Goal: Task Accomplishment & Management: Use online tool/utility

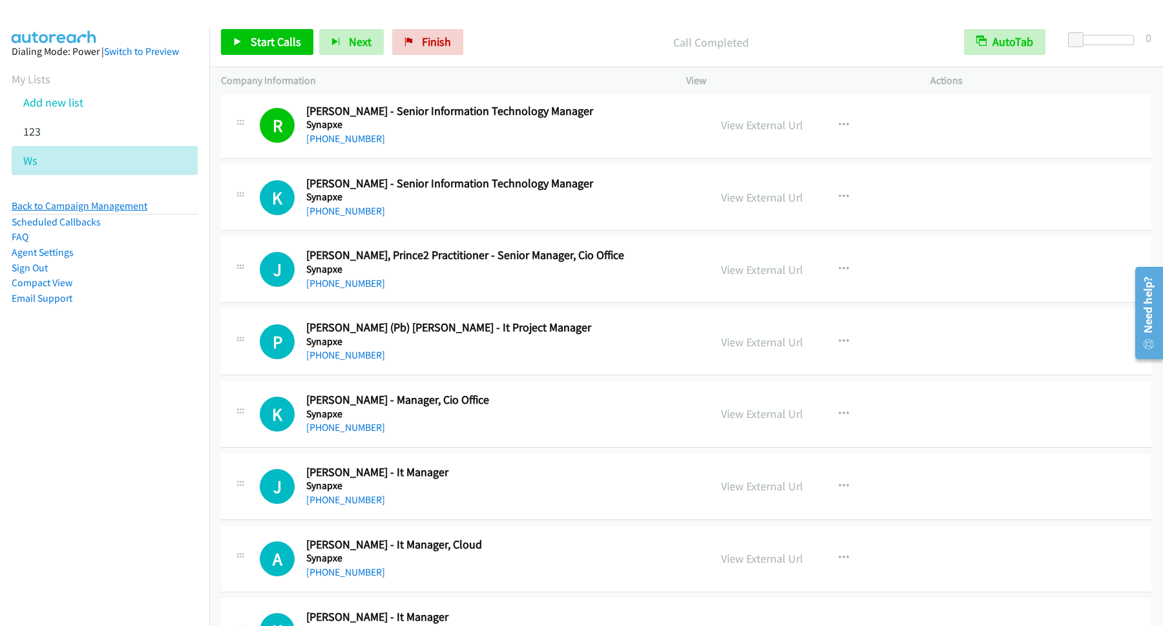
click at [116, 200] on link "Back to Campaign Management" at bounding box center [80, 206] width 136 height 12
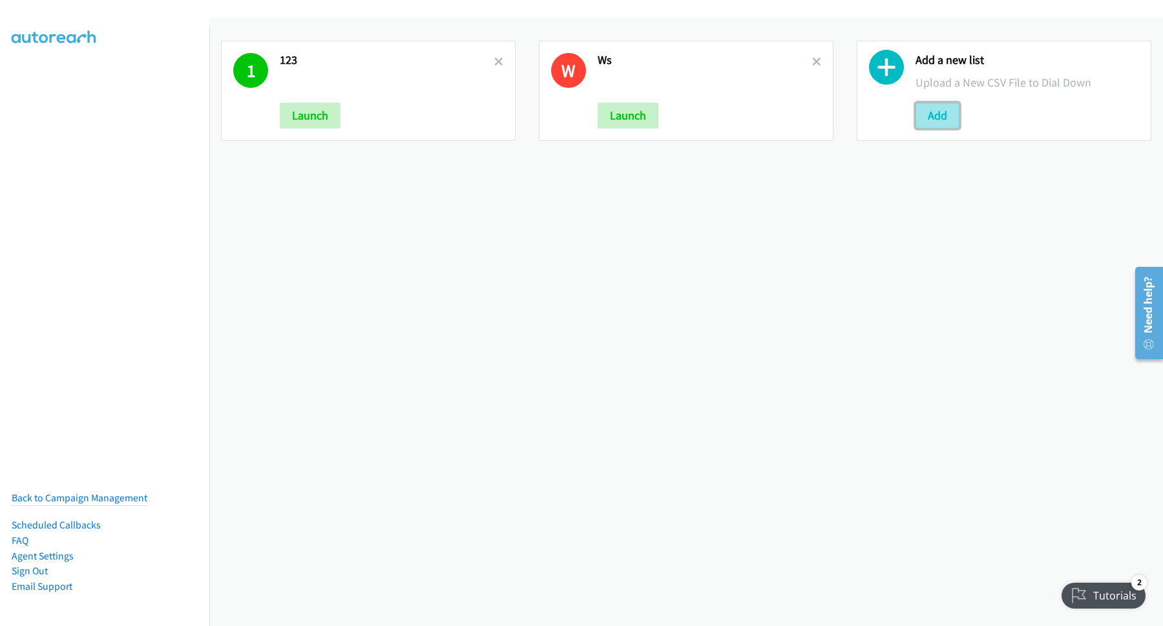
click at [937, 112] on button "Add" at bounding box center [938, 116] width 44 height 26
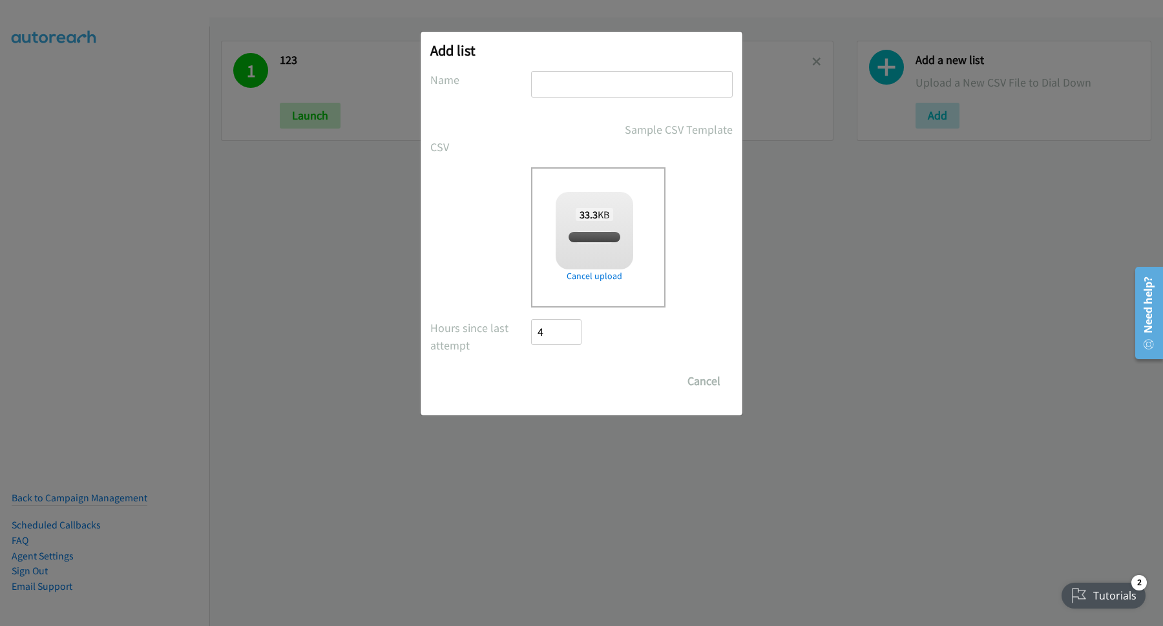
checkbox input "true"
click at [590, 86] on input "text" at bounding box center [632, 84] width 202 height 26
type input "MY"
click at [578, 380] on input "Save List" at bounding box center [565, 381] width 68 height 26
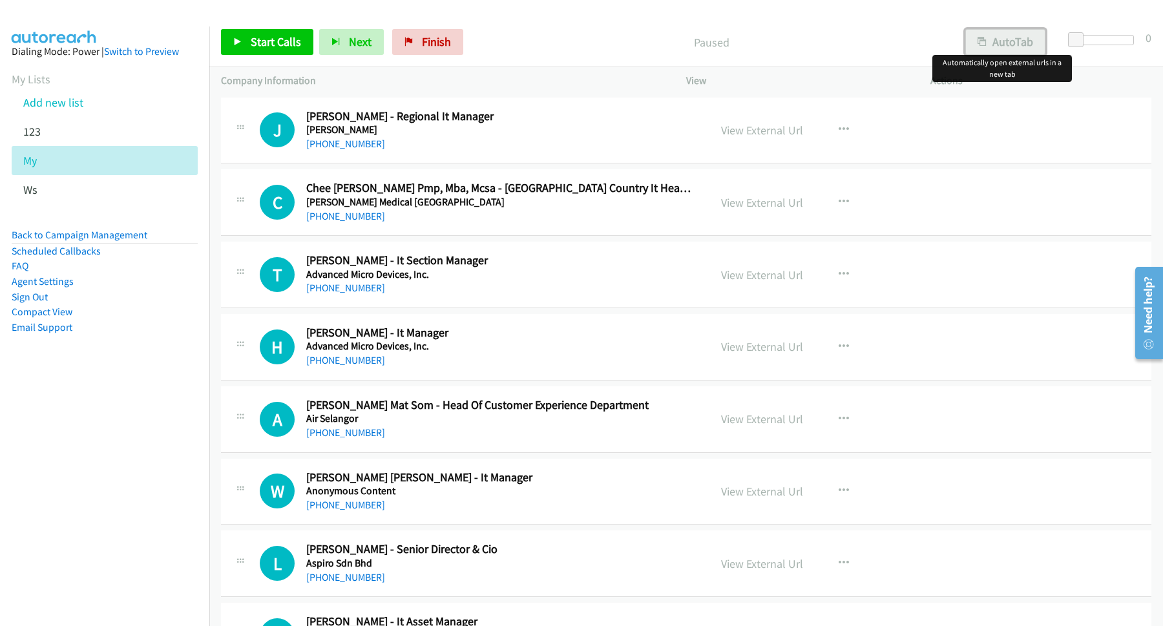
click at [1033, 48] on button "AutoTab" at bounding box center [1006, 42] width 80 height 26
click at [291, 48] on span "Start Calls" at bounding box center [276, 41] width 50 height 15
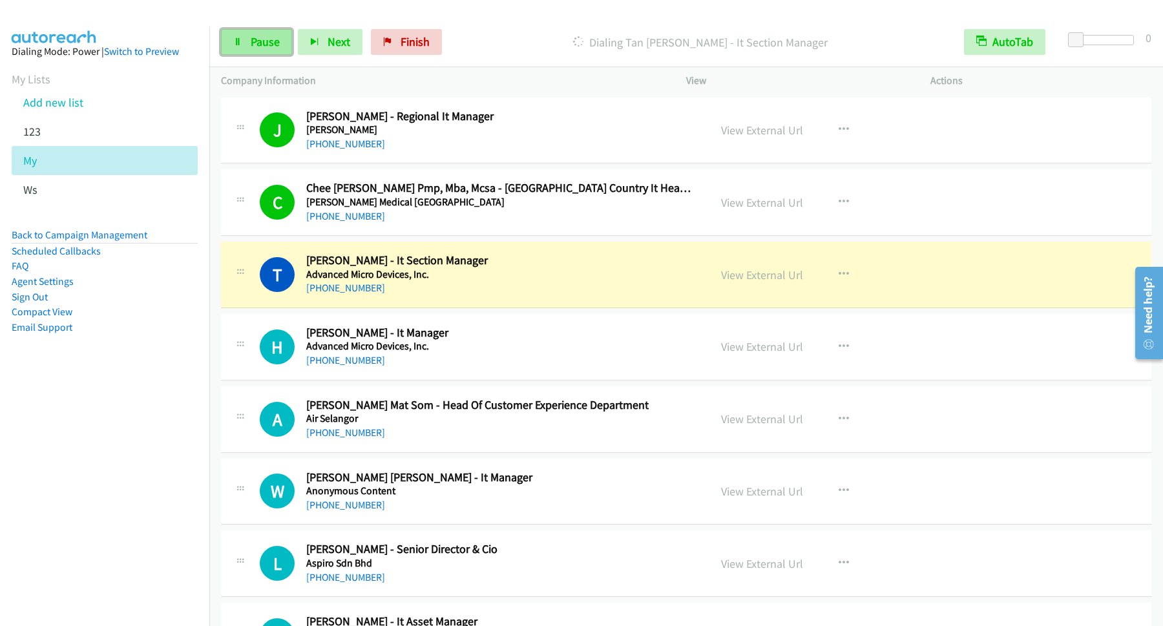
click at [253, 42] on span "Pause" at bounding box center [265, 41] width 29 height 15
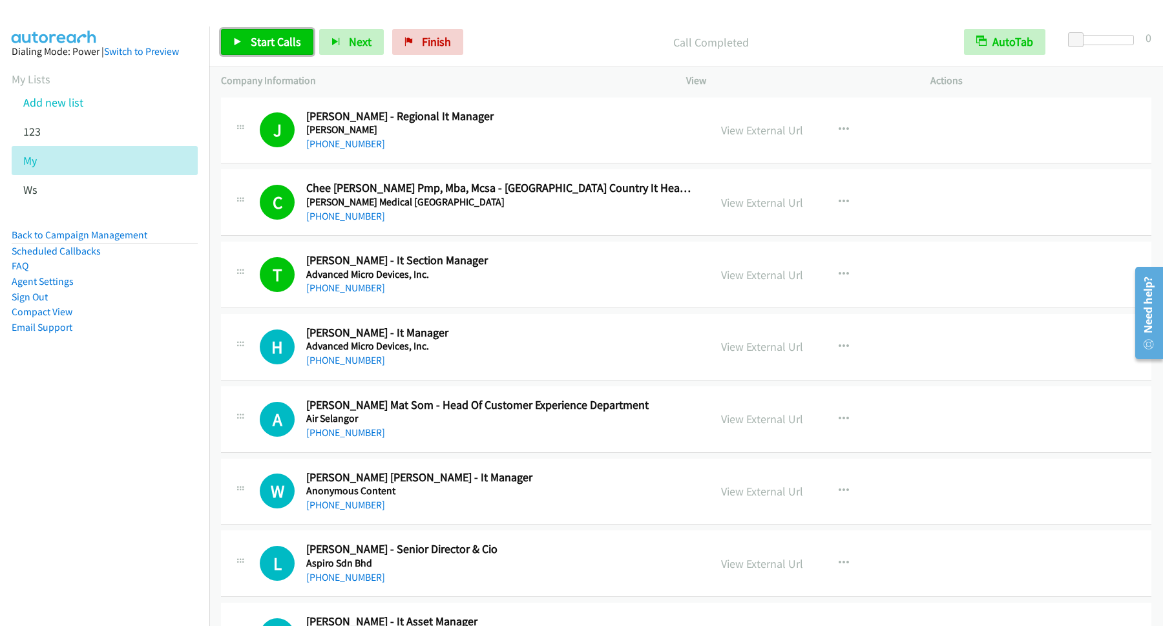
click at [301, 51] on link "Start Calls" at bounding box center [267, 42] width 92 height 26
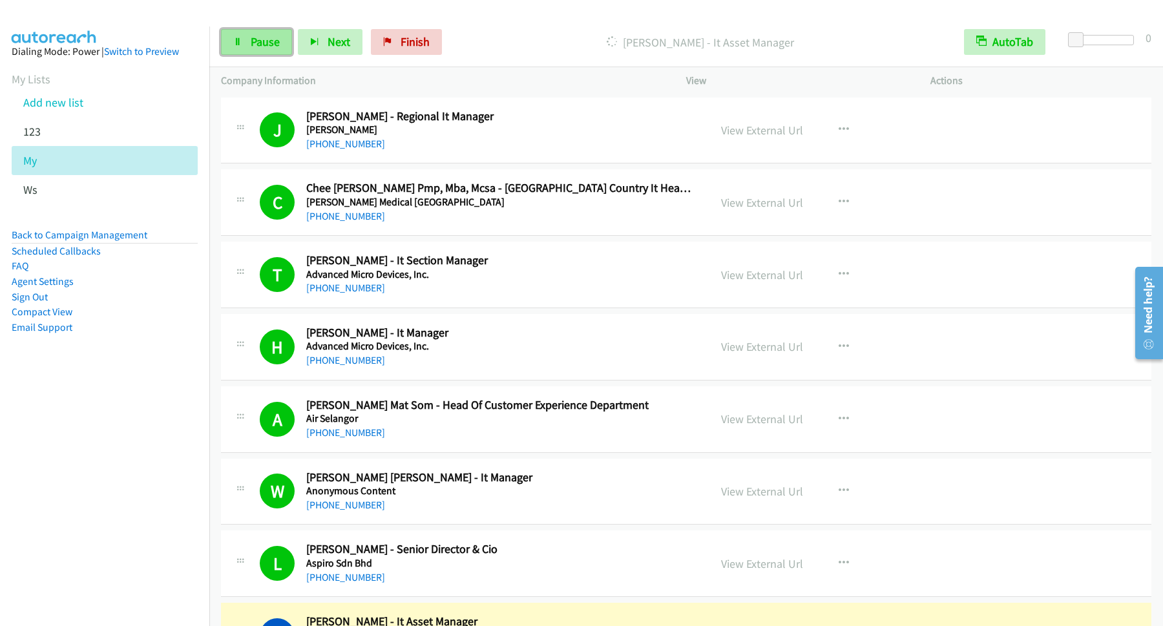
click at [275, 39] on span "Pause" at bounding box center [265, 41] width 29 height 15
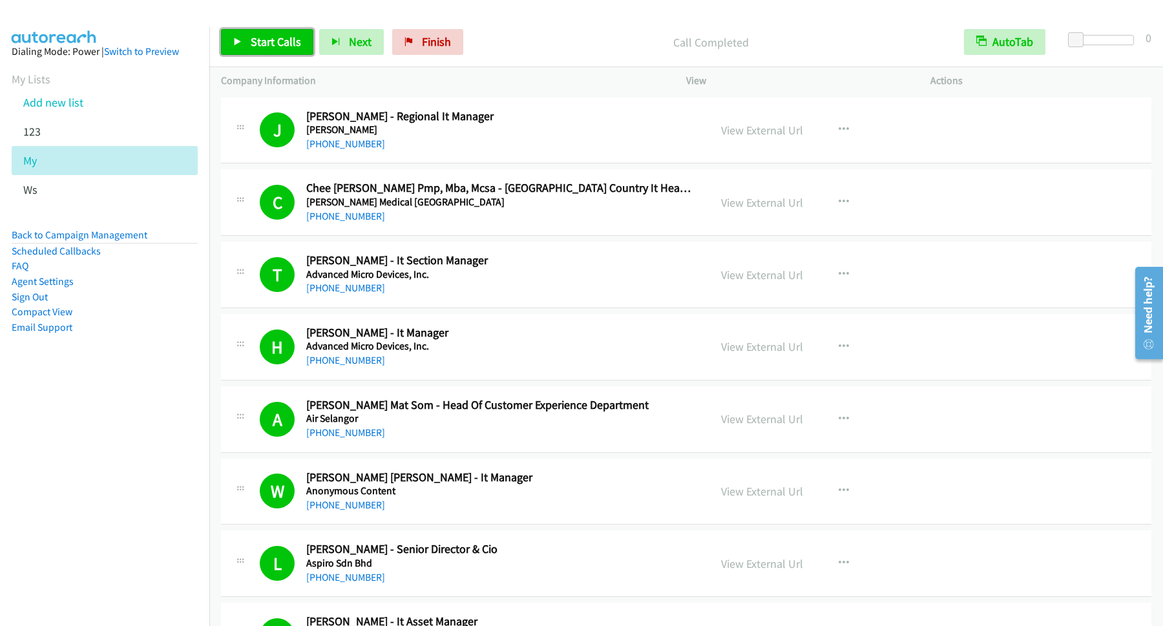
click at [265, 45] on span "Start Calls" at bounding box center [276, 41] width 50 height 15
click at [262, 39] on span "Pause" at bounding box center [265, 41] width 29 height 15
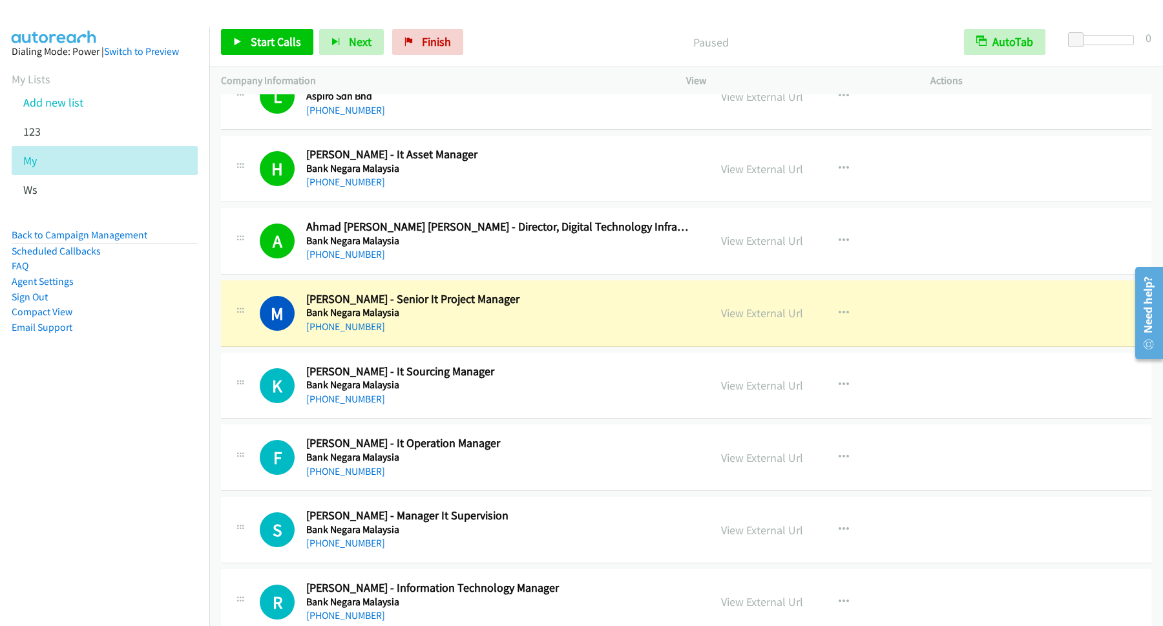
scroll to position [524, 0]
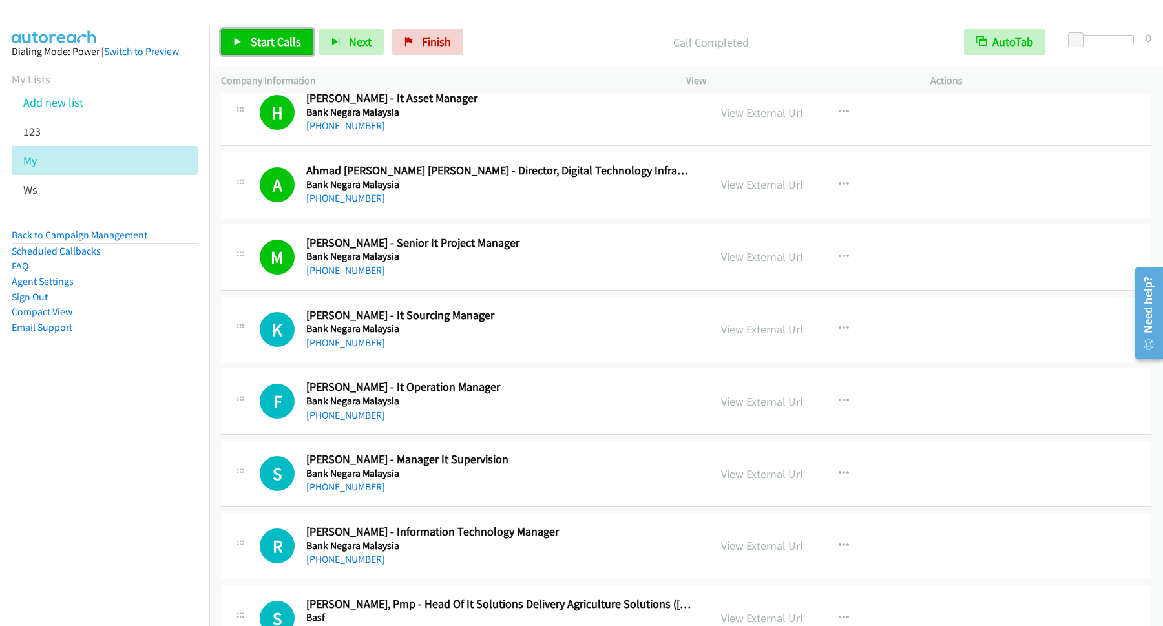
click at [269, 48] on span "Start Calls" at bounding box center [276, 41] width 50 height 15
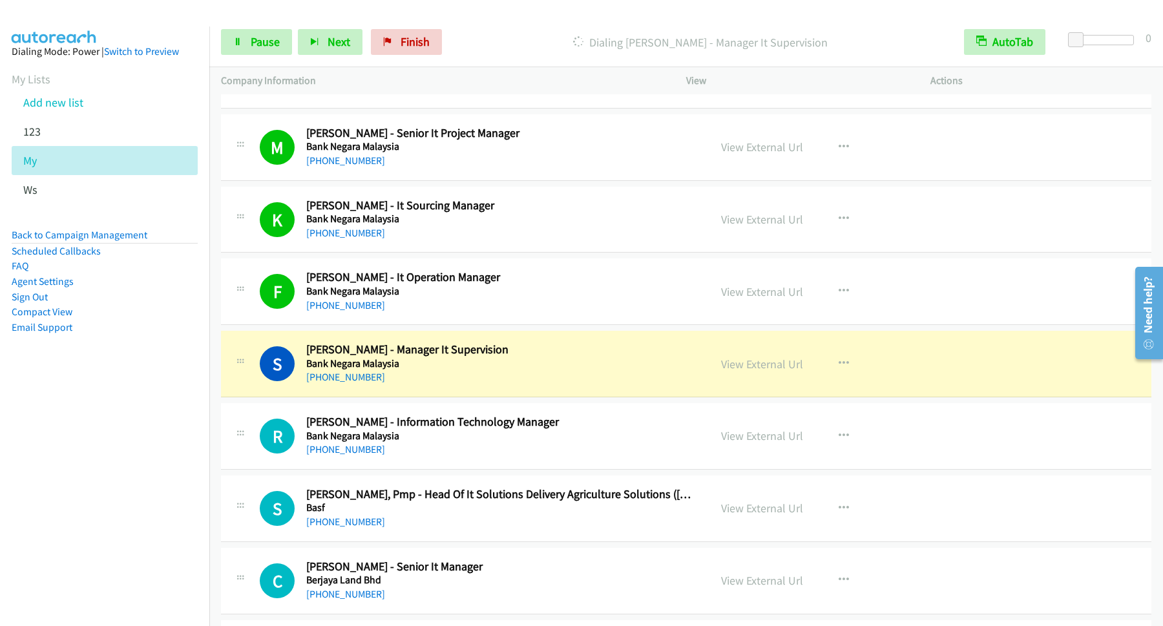
scroll to position [698, 0]
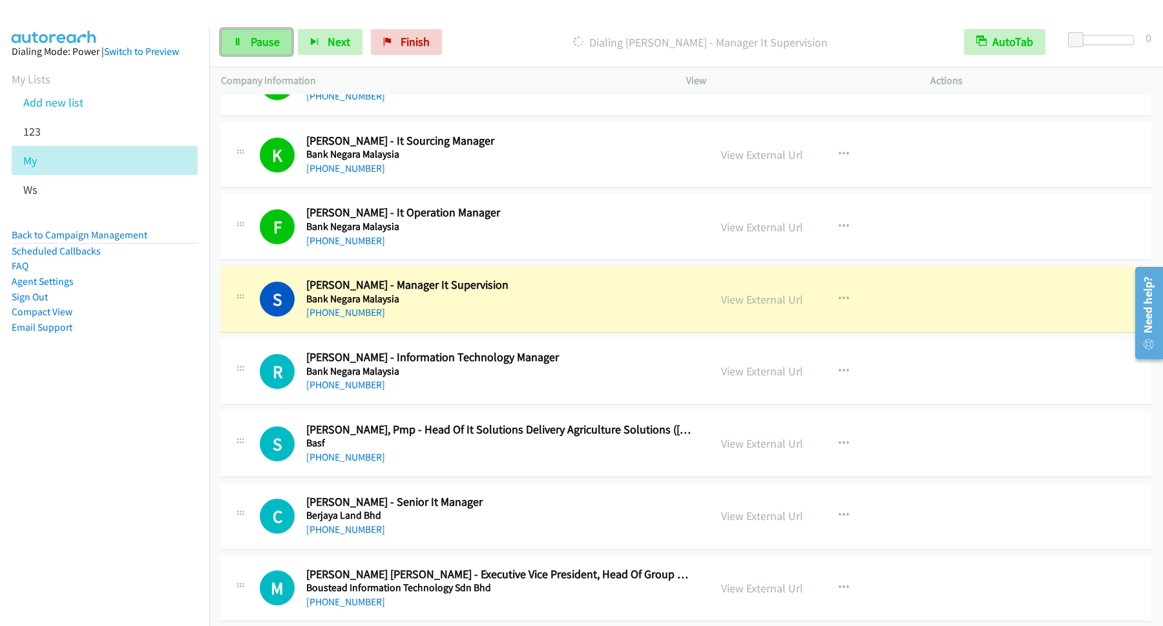
click at [253, 45] on span "Pause" at bounding box center [265, 41] width 29 height 15
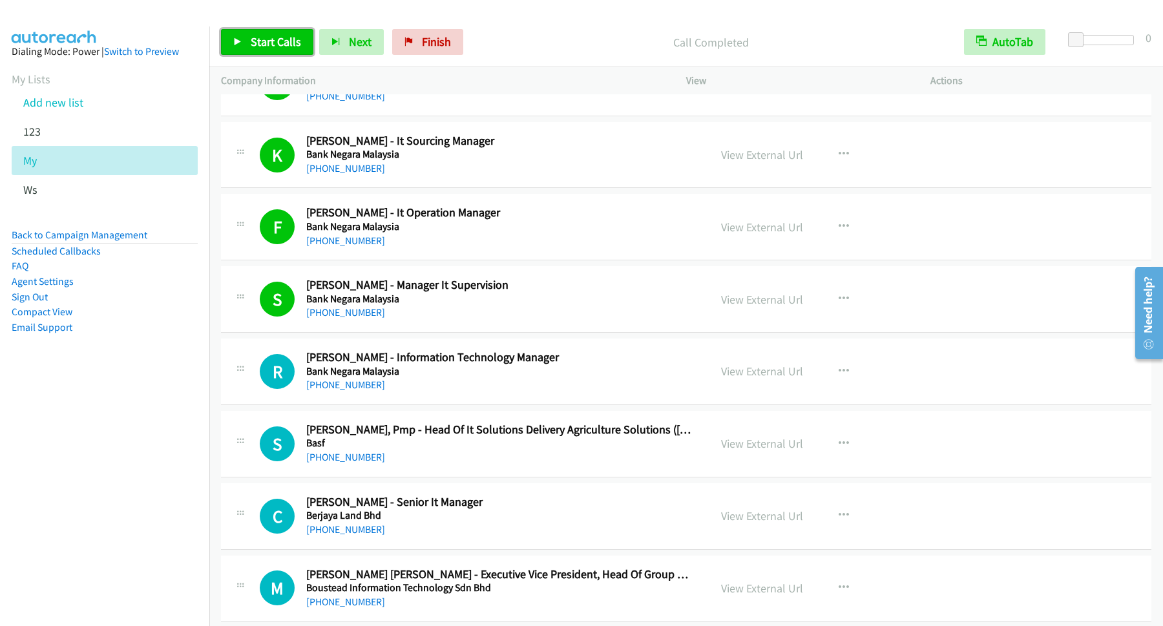
click at [273, 48] on span "Start Calls" at bounding box center [276, 41] width 50 height 15
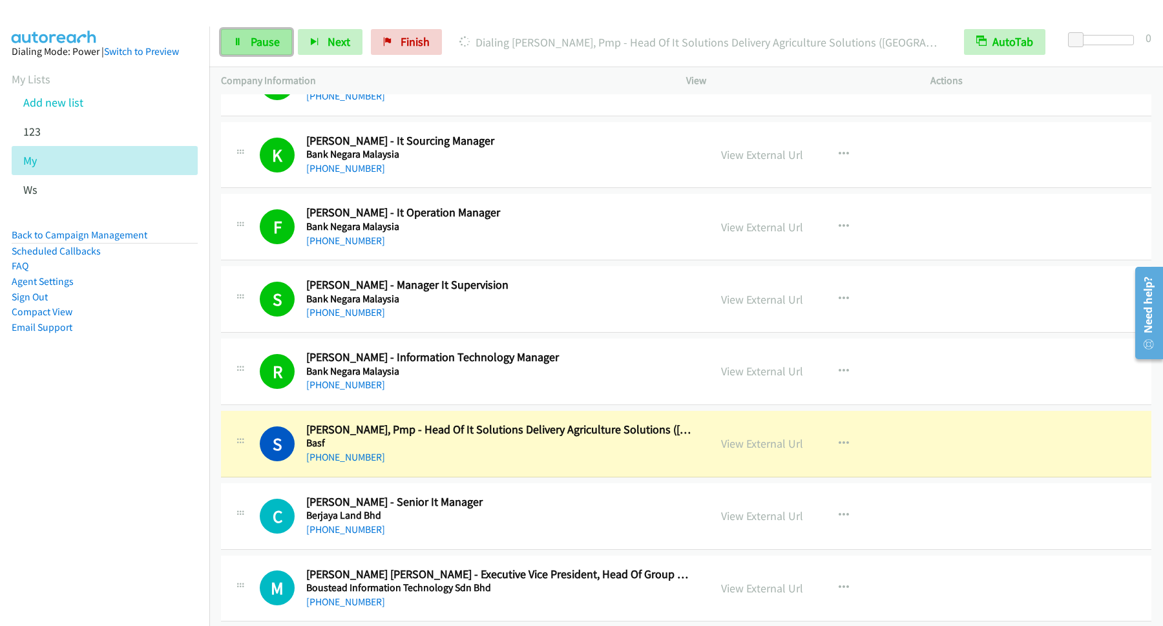
click at [283, 44] on link "Pause" at bounding box center [256, 42] width 71 height 26
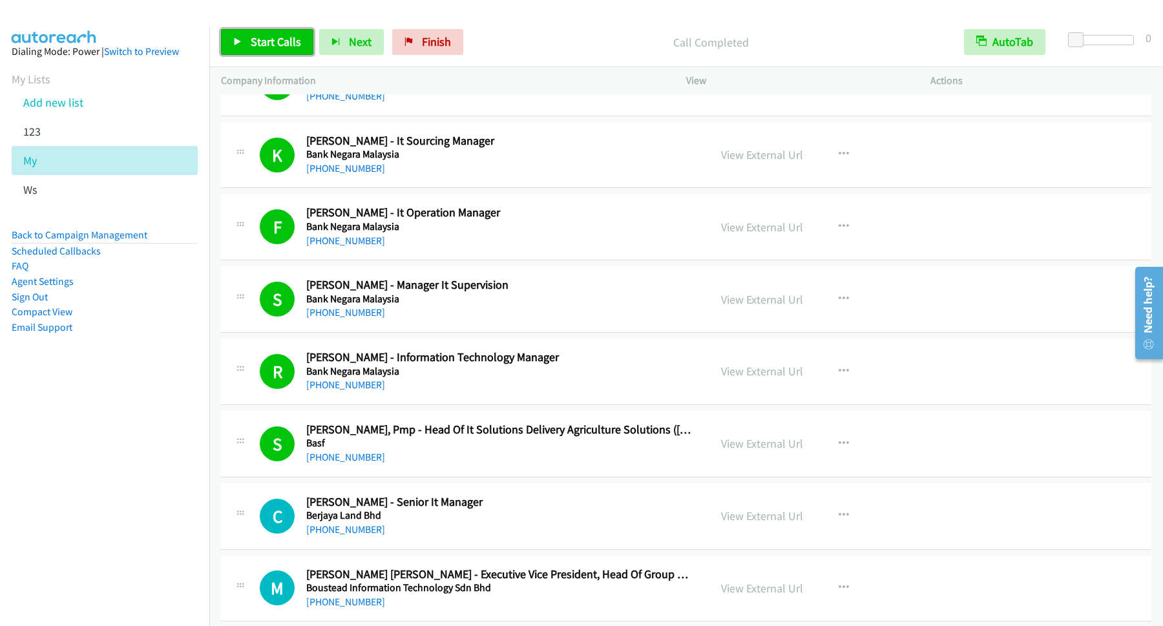
click at [295, 50] on link "Start Calls" at bounding box center [267, 42] width 92 height 26
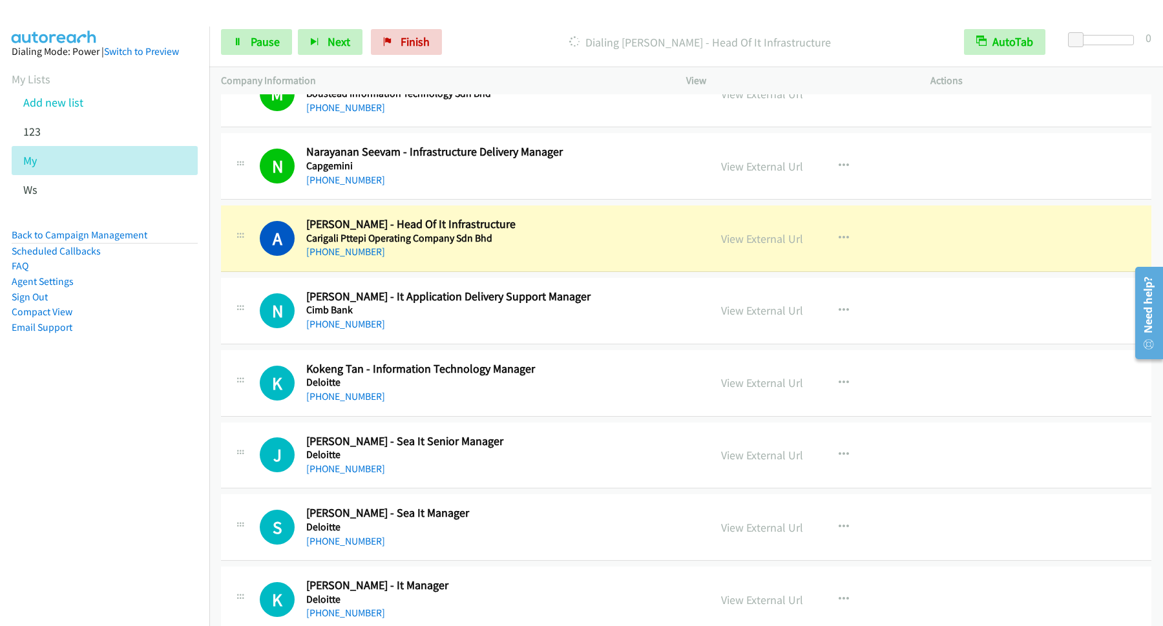
scroll to position [1222, 0]
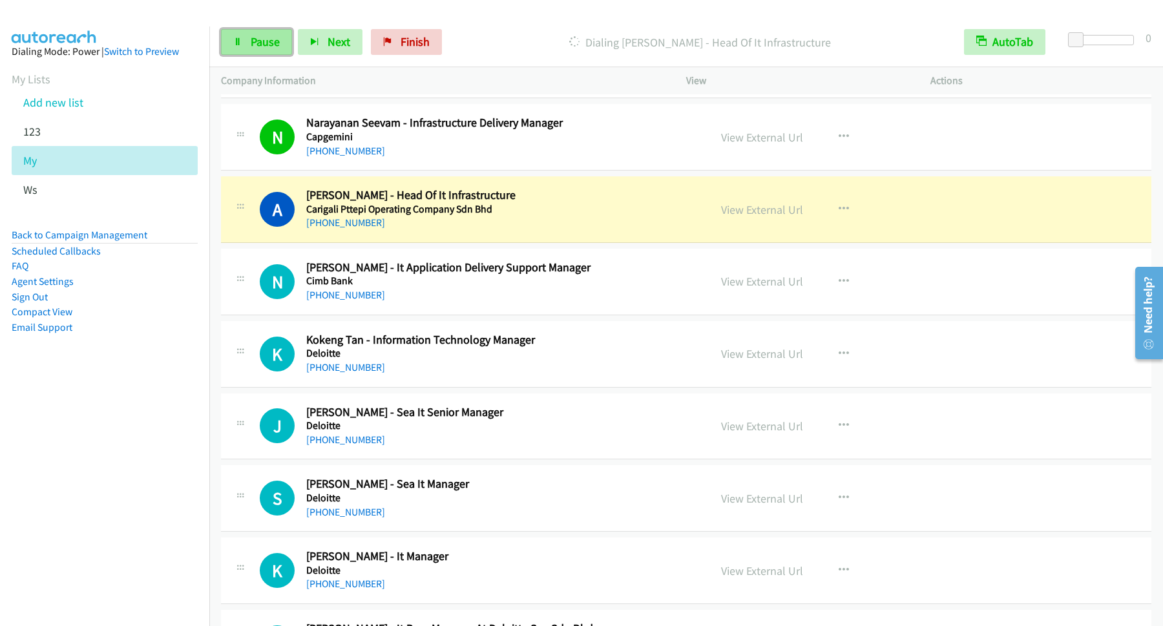
click at [255, 47] on span "Pause" at bounding box center [265, 41] width 29 height 15
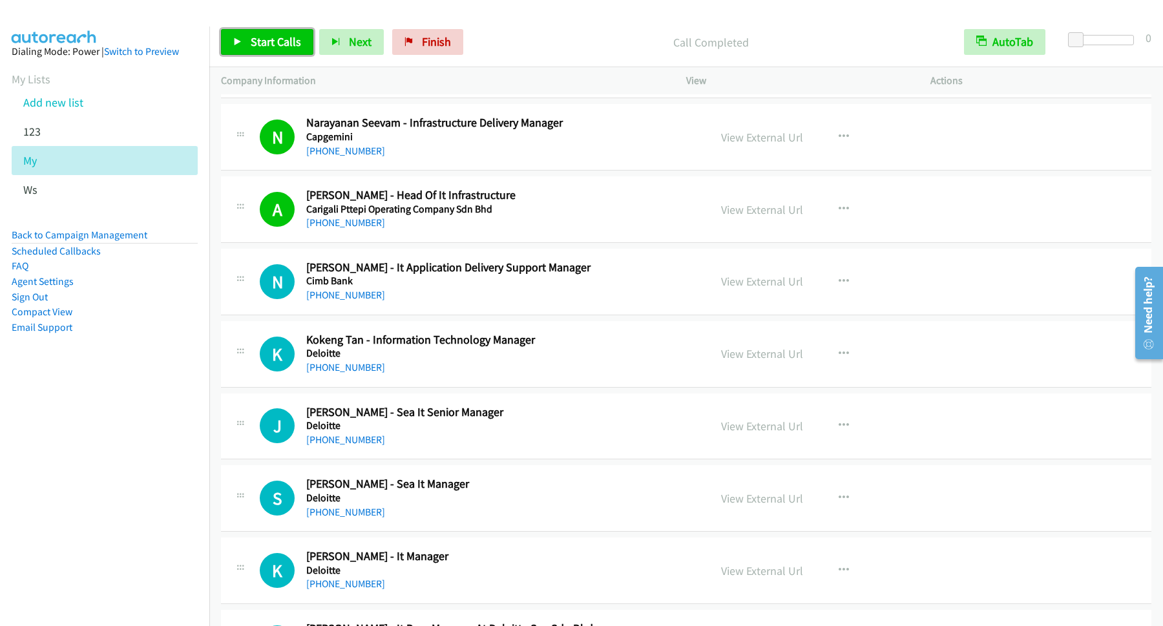
click at [298, 45] on span "Start Calls" at bounding box center [276, 41] width 50 height 15
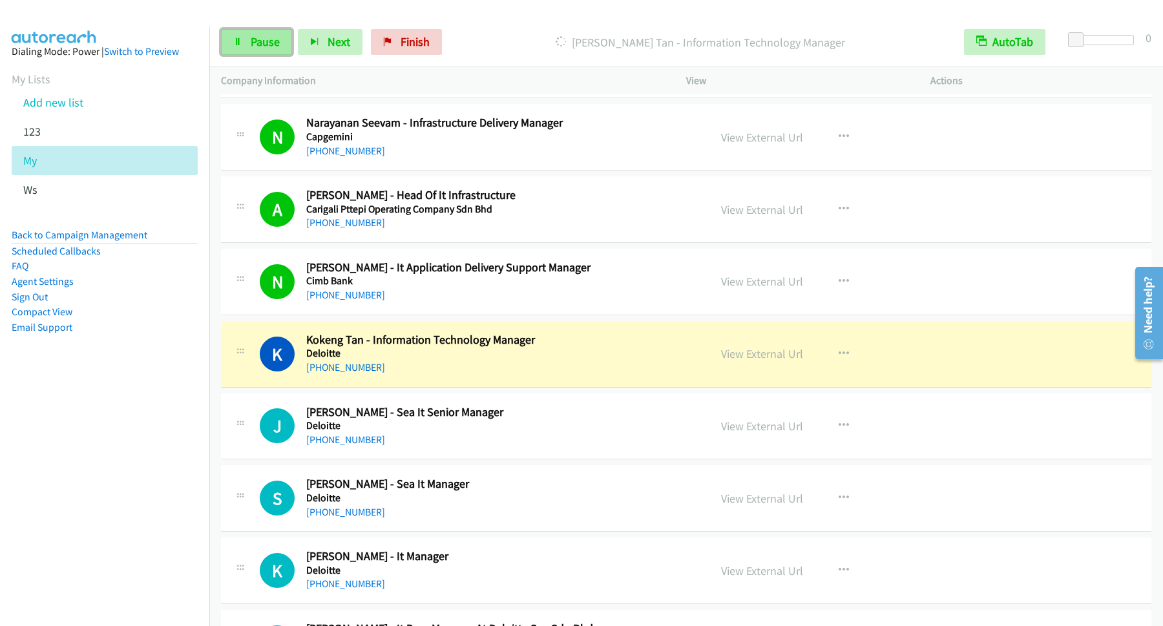
click at [273, 52] on link "Pause" at bounding box center [256, 42] width 71 height 26
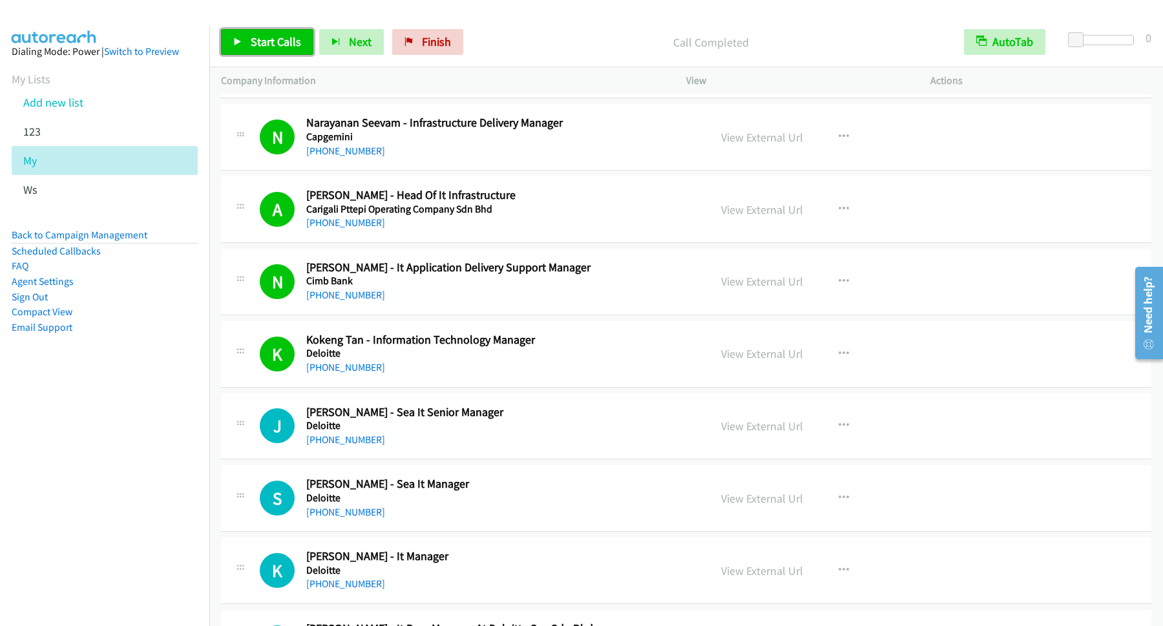
click at [290, 51] on link "Start Calls" at bounding box center [267, 42] width 92 height 26
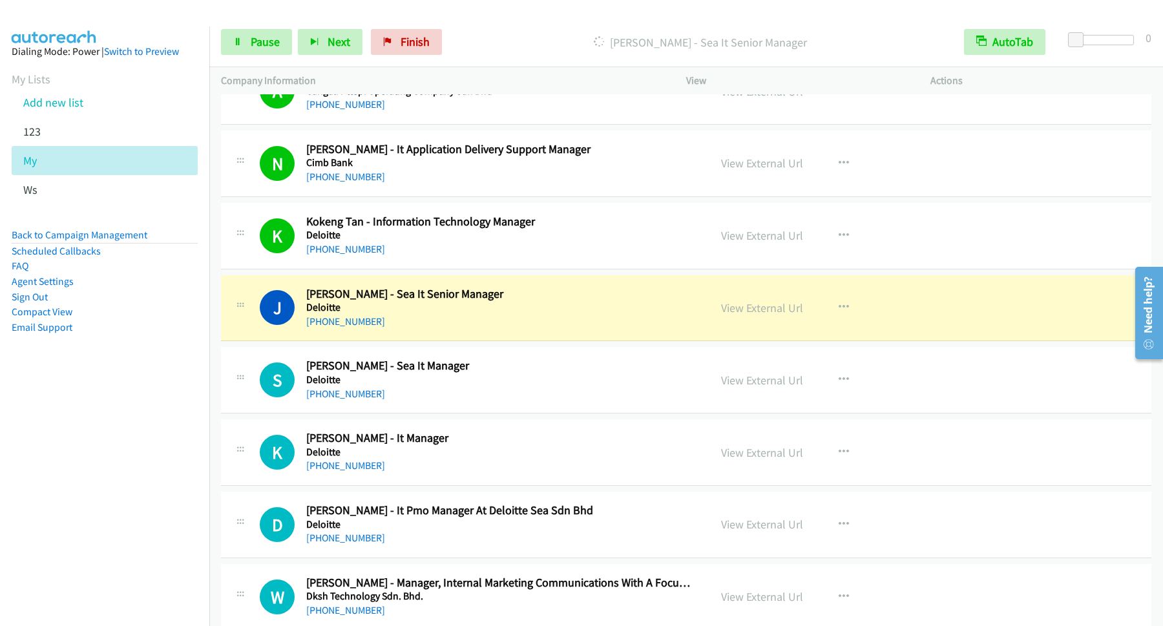
scroll to position [1396, 0]
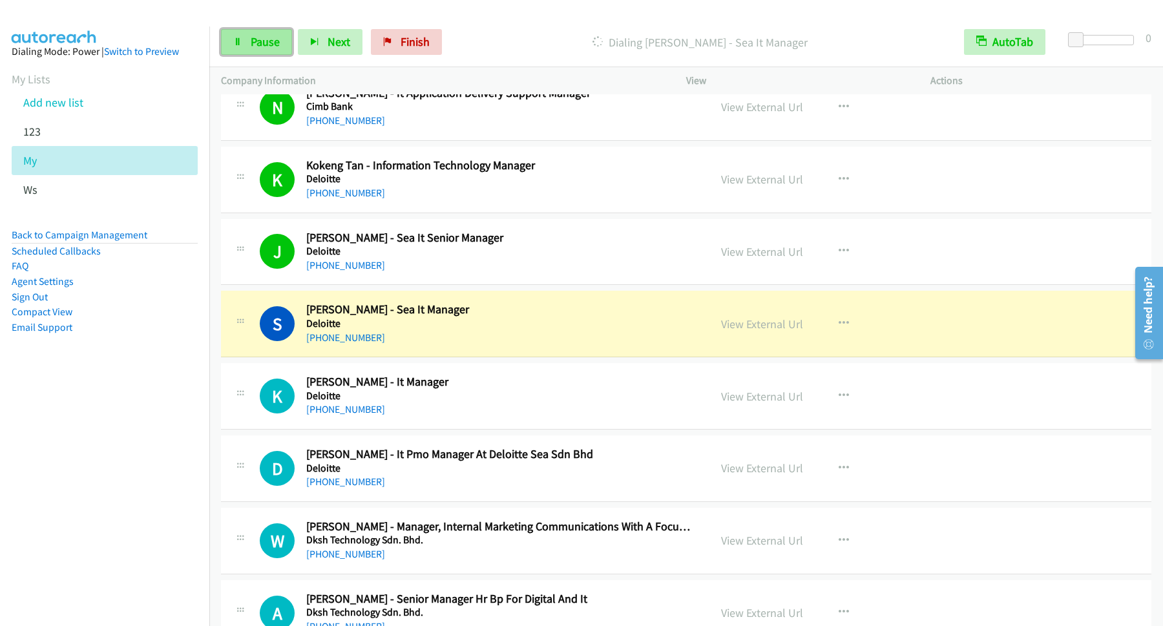
click at [244, 35] on link "Pause" at bounding box center [256, 42] width 71 height 26
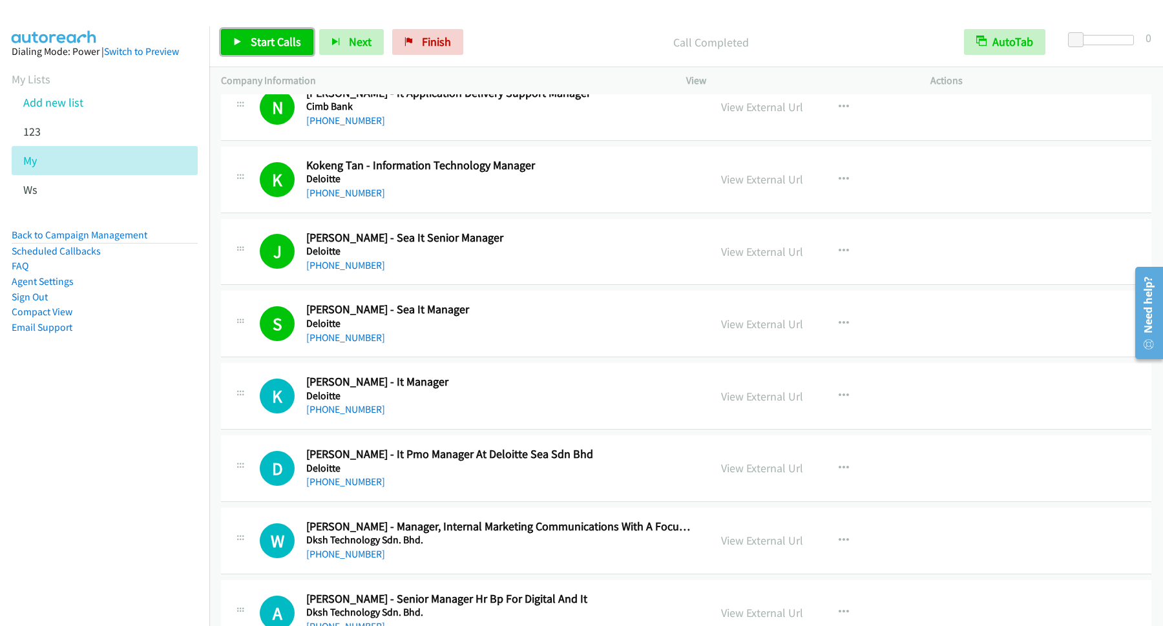
click at [279, 36] on span "Start Calls" at bounding box center [276, 41] width 50 height 15
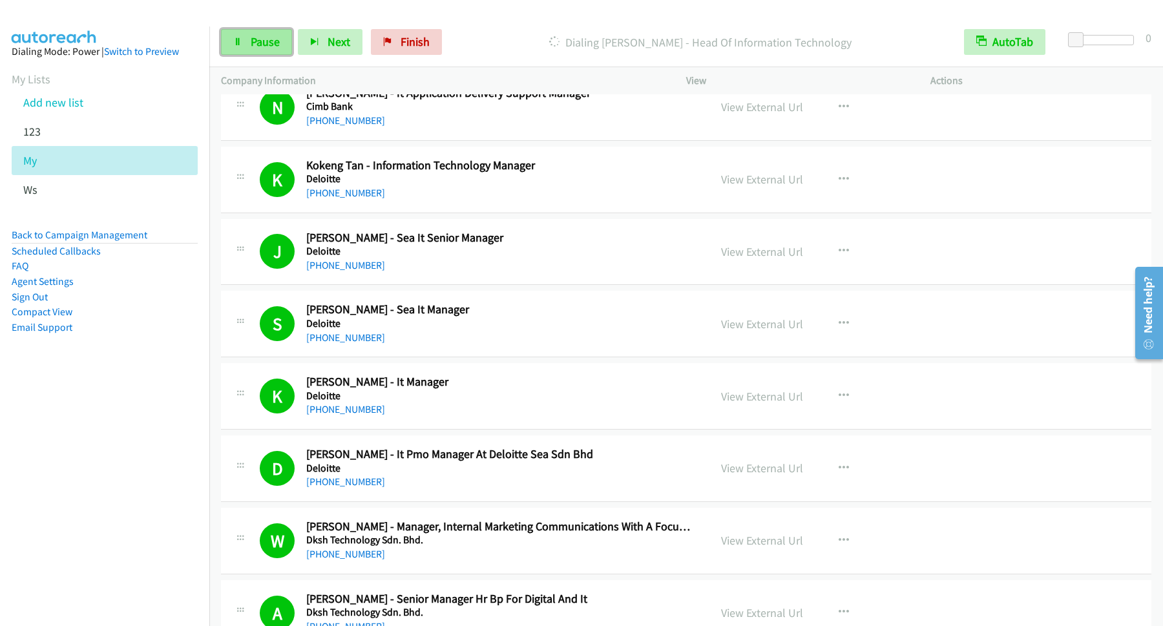
click at [241, 43] on icon at bounding box center [237, 42] width 9 height 9
click at [271, 41] on span "Start Calls" at bounding box center [276, 41] width 50 height 15
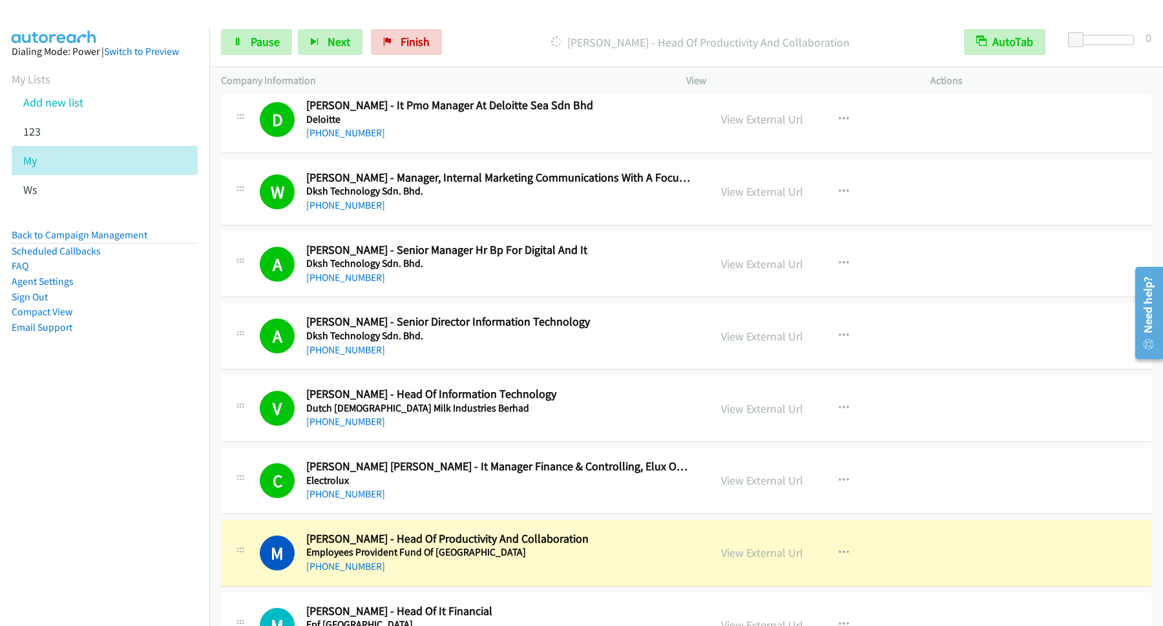
scroll to position [1920, 0]
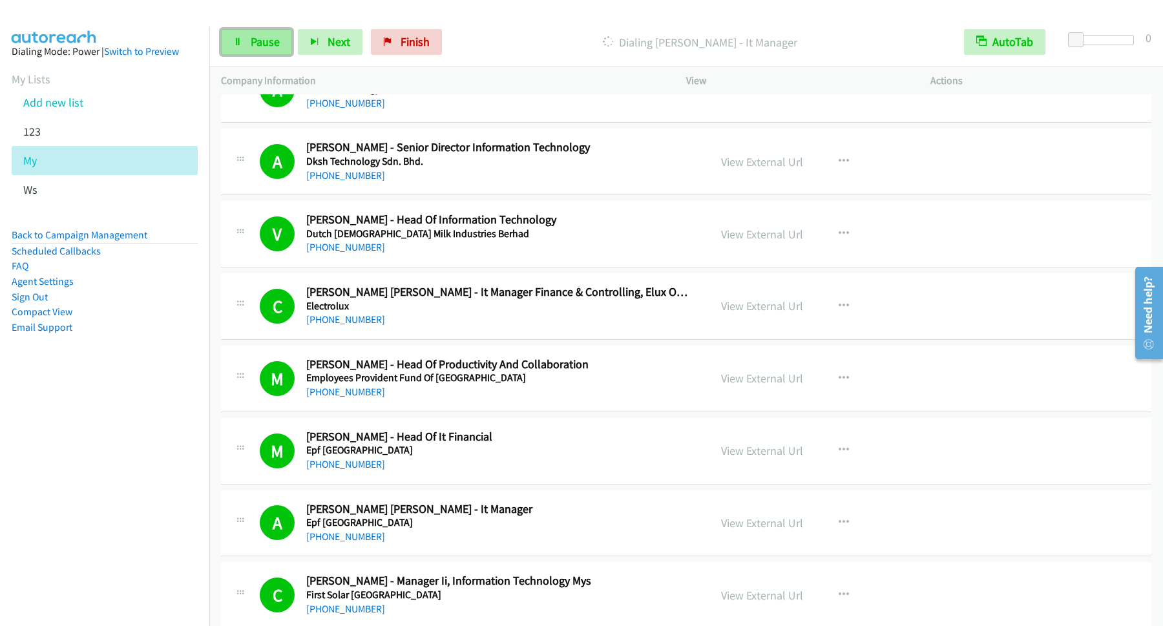
click at [275, 42] on span "Pause" at bounding box center [265, 41] width 29 height 15
click at [125, 232] on link "Back to Campaign Management" at bounding box center [80, 235] width 136 height 12
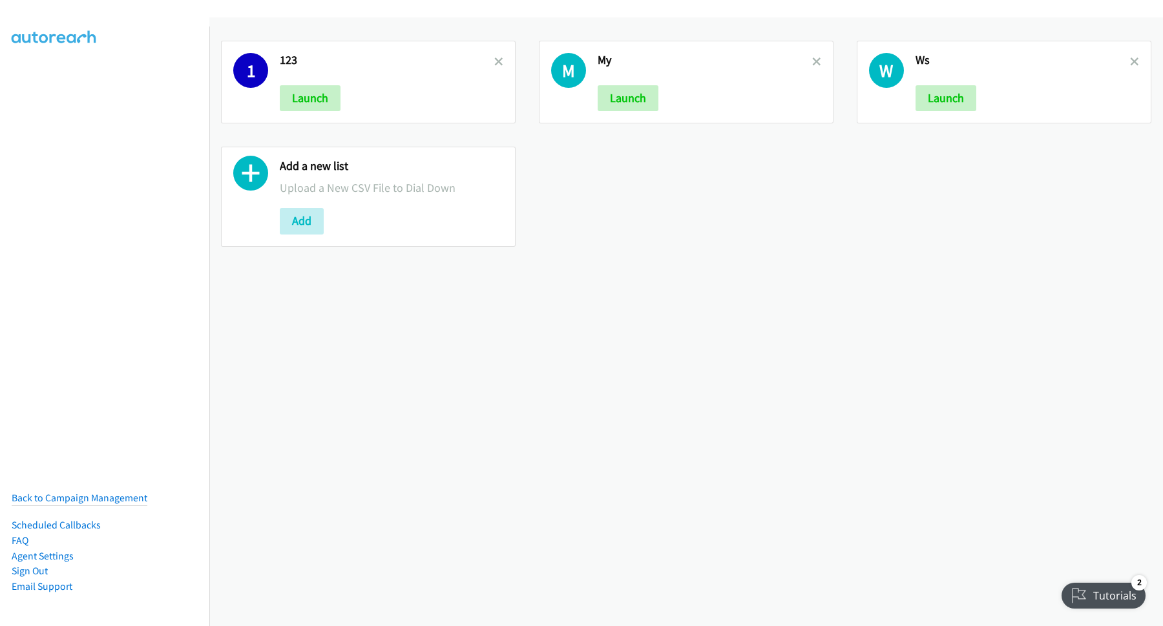
drag, startPoint x: 384, startPoint y: 230, endPoint x: 393, endPoint y: 248, distance: 19.7
click at [388, 245] on div "Add a new list Upload a New CSV File to Dial Down Add" at bounding box center [368, 197] width 295 height 100
click at [310, 213] on button "Add" at bounding box center [302, 221] width 44 height 26
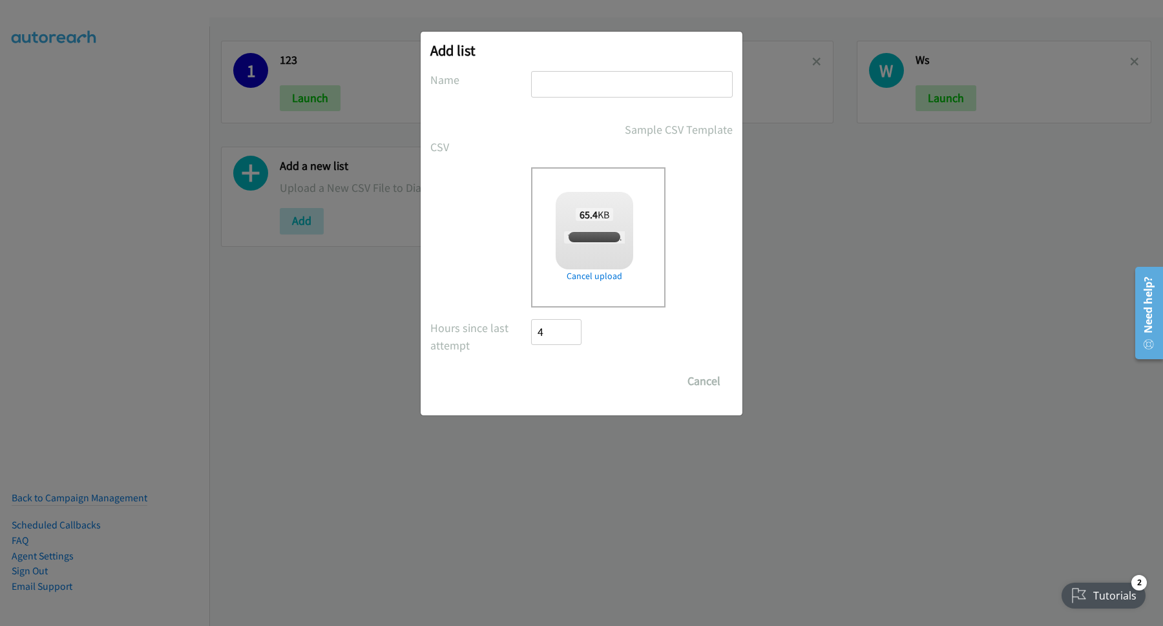
click at [610, 87] on input "text" at bounding box center [632, 84] width 202 height 26
checkbox input "true"
type input "TH"
click at [579, 377] on input "Save List" at bounding box center [565, 381] width 68 height 26
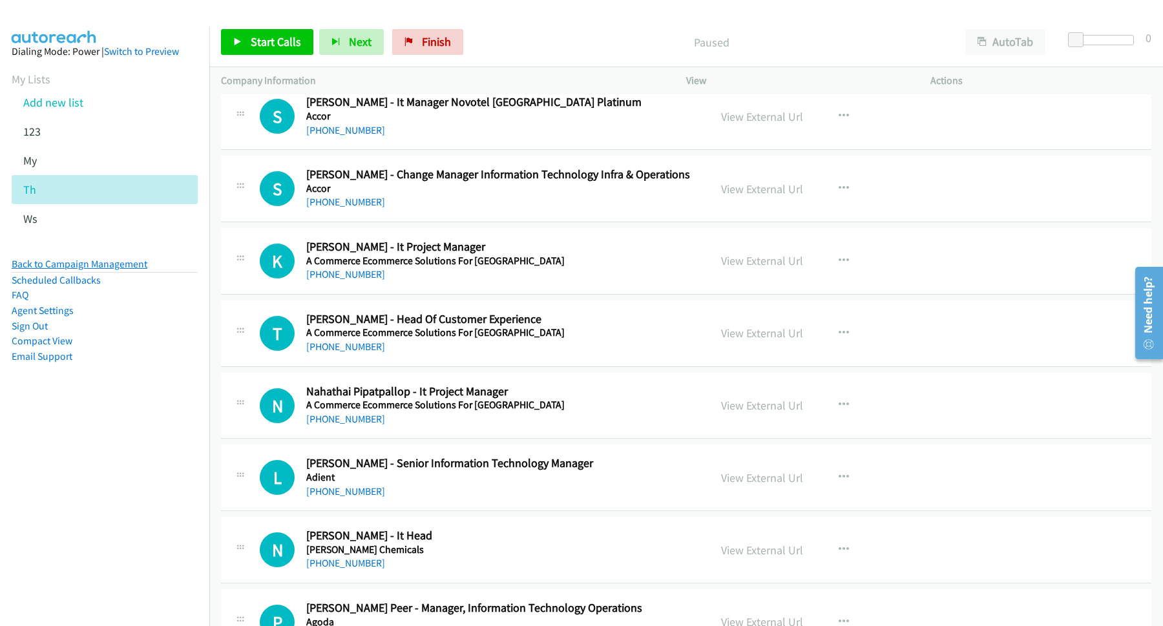
click at [119, 267] on link "Back to Campaign Management" at bounding box center [80, 264] width 136 height 12
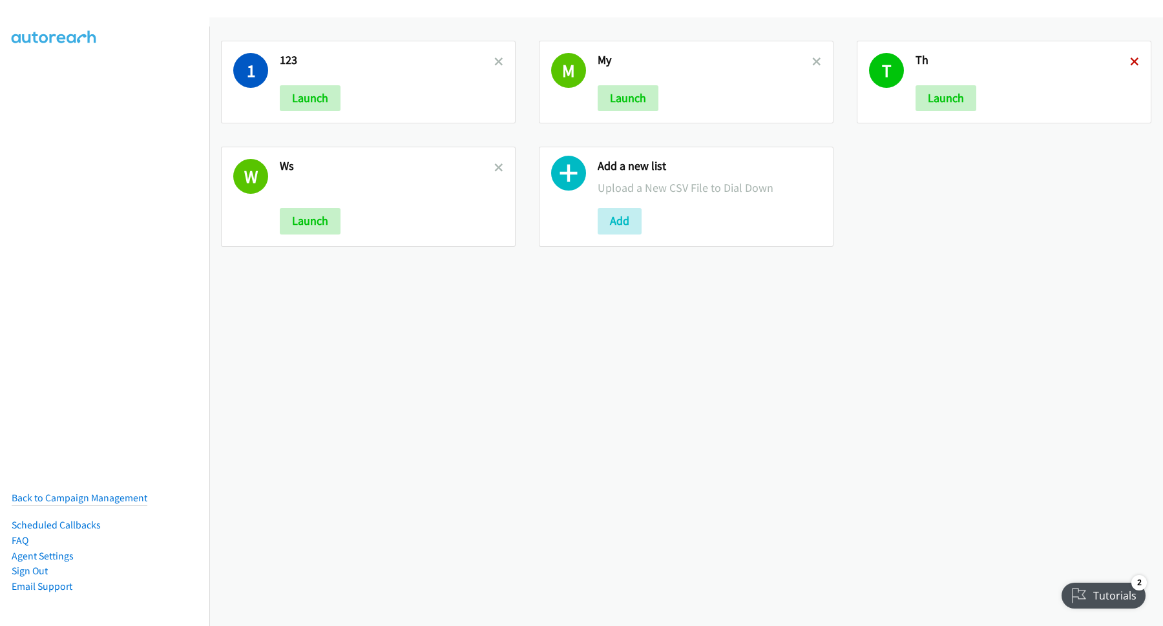
click at [1130, 62] on icon at bounding box center [1134, 62] width 9 height 9
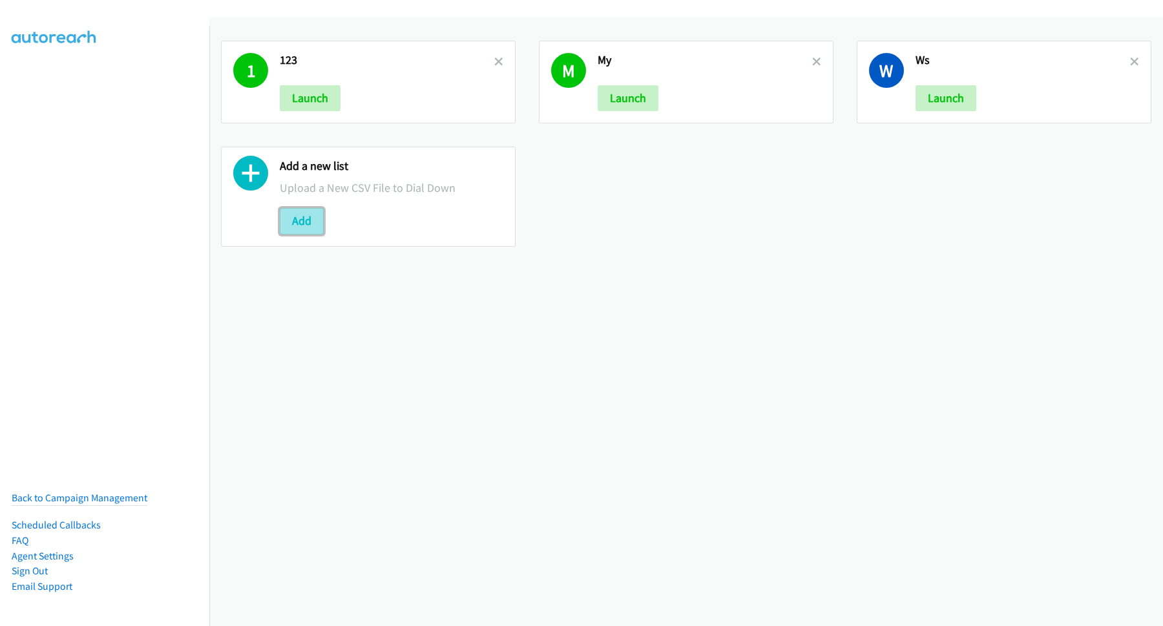
click at [310, 214] on button "Add" at bounding box center [302, 221] width 44 height 26
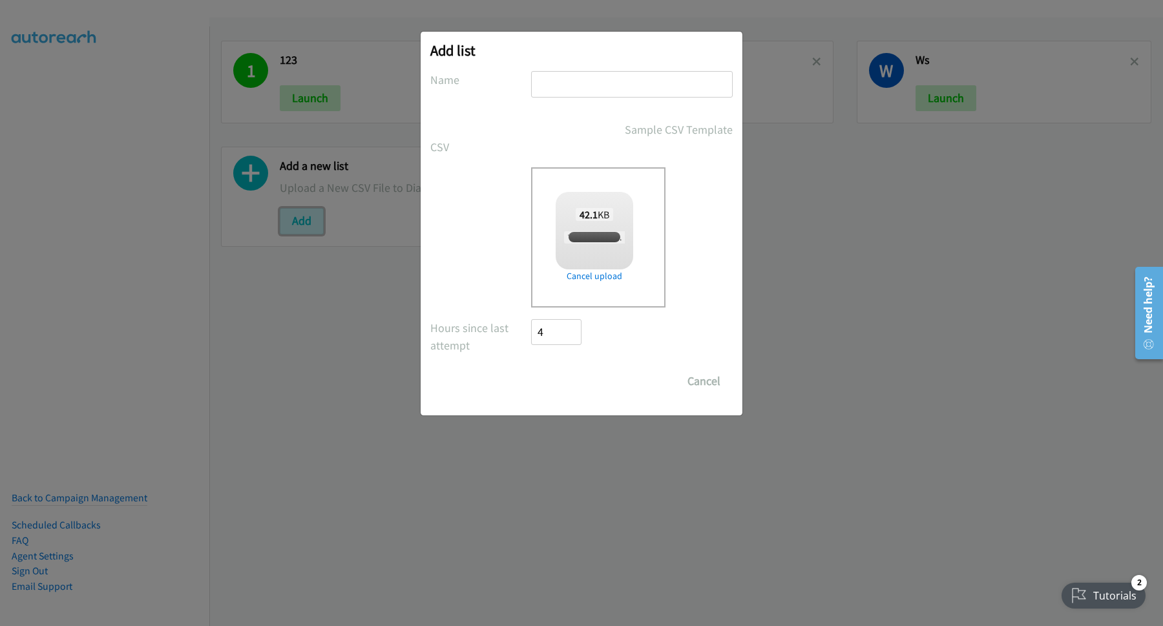
checkbox input "true"
click at [613, 76] on input "text" at bounding box center [632, 84] width 202 height 26
type input "TH"
click at [577, 385] on input "Save List" at bounding box center [565, 381] width 68 height 26
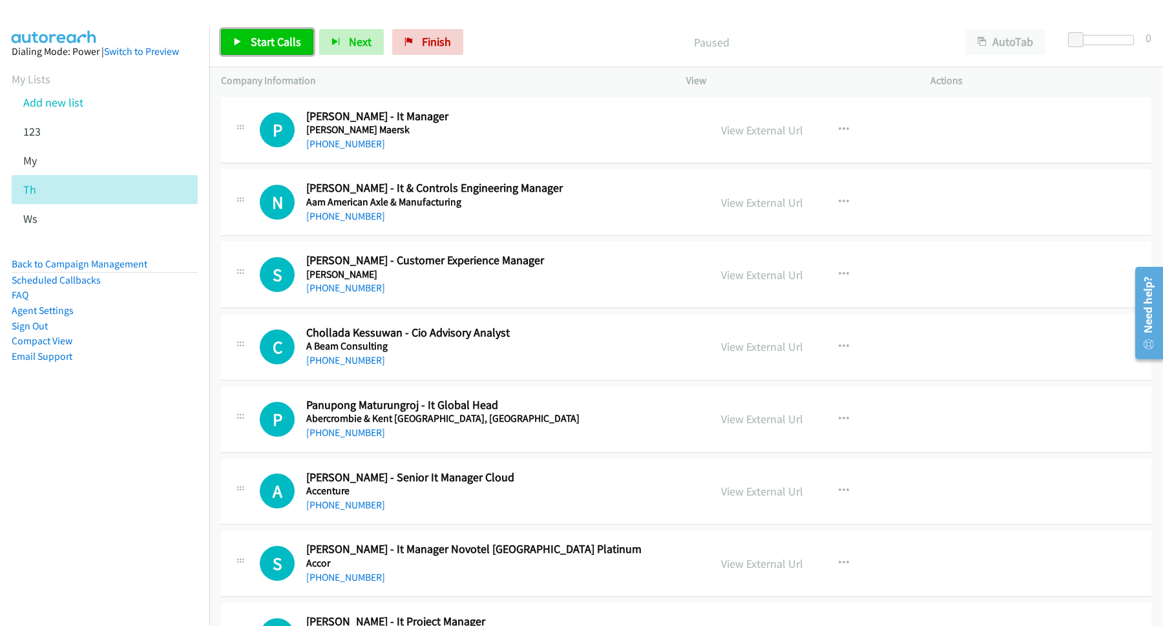
click at [286, 31] on link "Start Calls" at bounding box center [267, 42] width 92 height 26
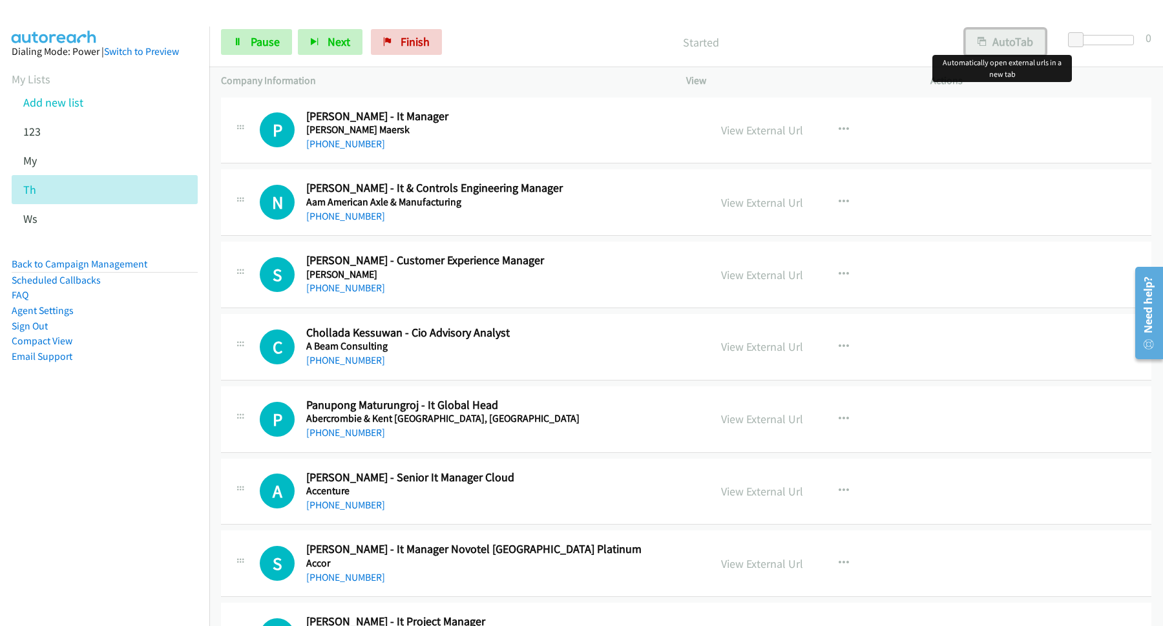
click at [1026, 31] on button "AutoTab" at bounding box center [1006, 42] width 80 height 26
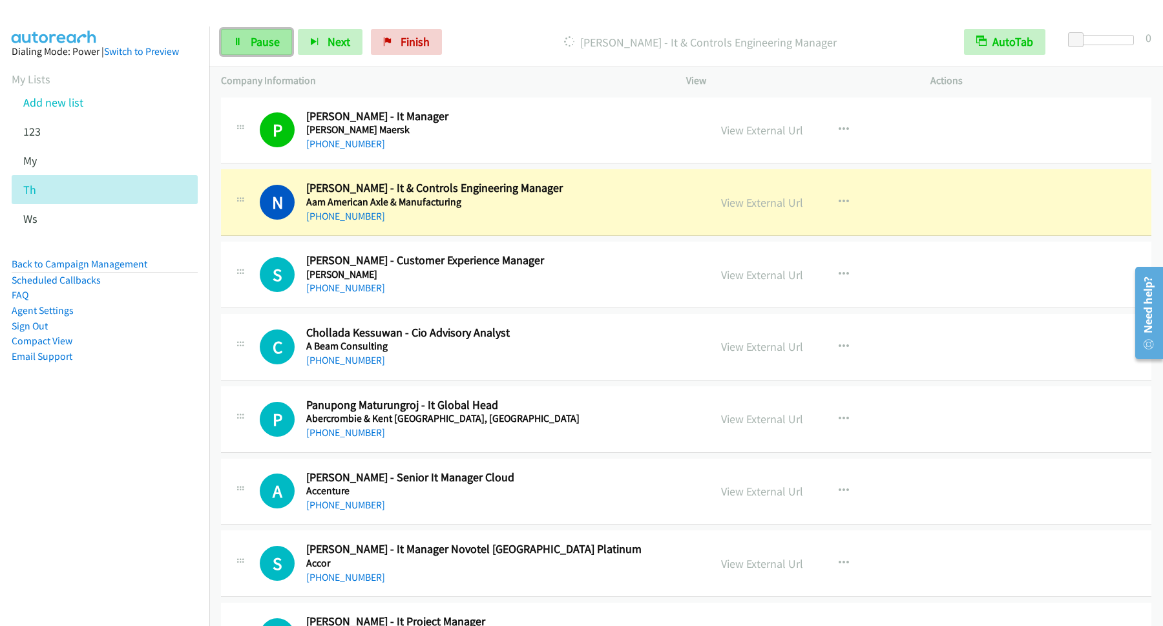
click at [246, 39] on link "Pause" at bounding box center [256, 42] width 71 height 26
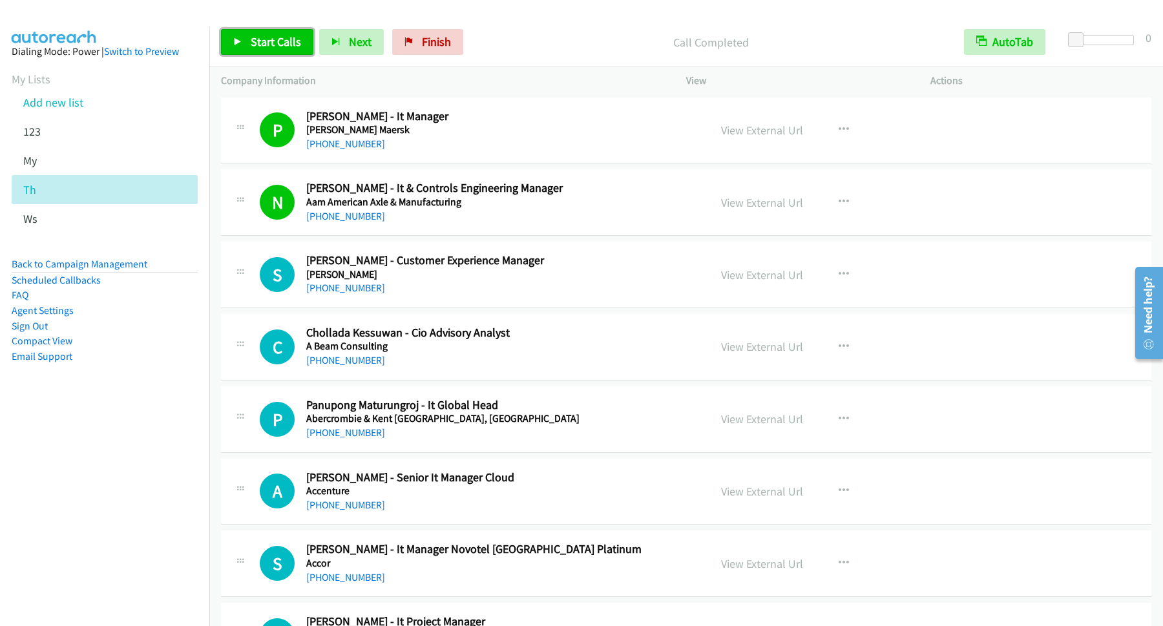
click at [297, 47] on span "Start Calls" at bounding box center [276, 41] width 50 height 15
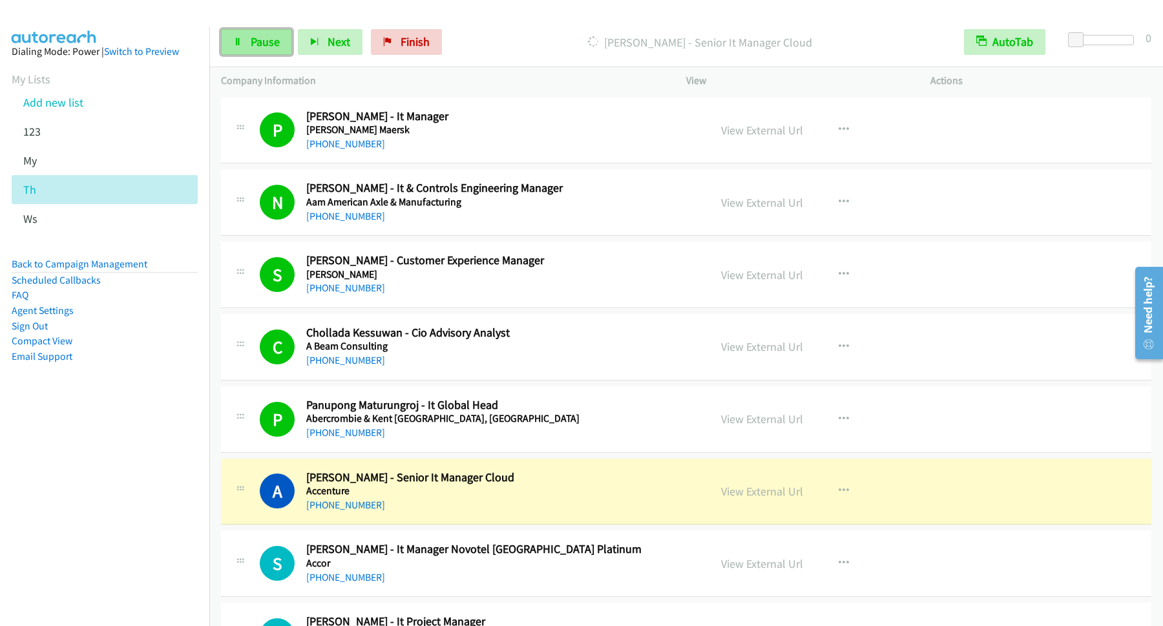
click at [268, 39] on span "Pause" at bounding box center [265, 41] width 29 height 15
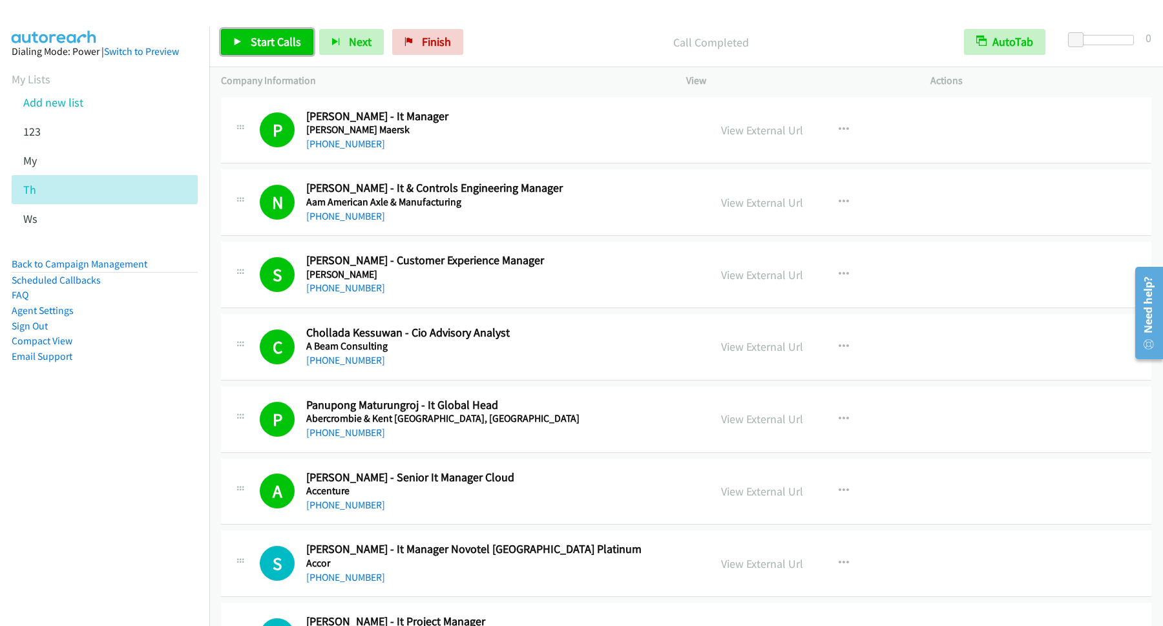
click at [273, 49] on span "Start Calls" at bounding box center [276, 41] width 50 height 15
click at [255, 43] on span "Pause" at bounding box center [265, 41] width 29 height 15
click at [295, 46] on span "Start Calls" at bounding box center [276, 41] width 50 height 15
click at [286, 48] on link "Pause" at bounding box center [256, 42] width 71 height 26
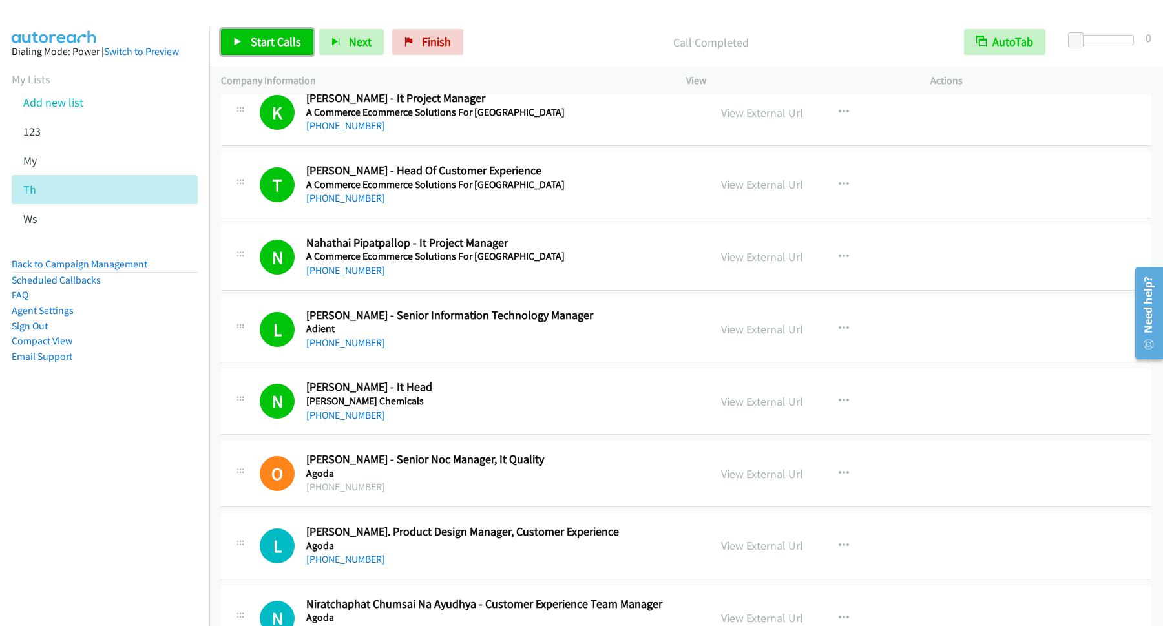
click at [284, 49] on span "Start Calls" at bounding box center [276, 41] width 50 height 15
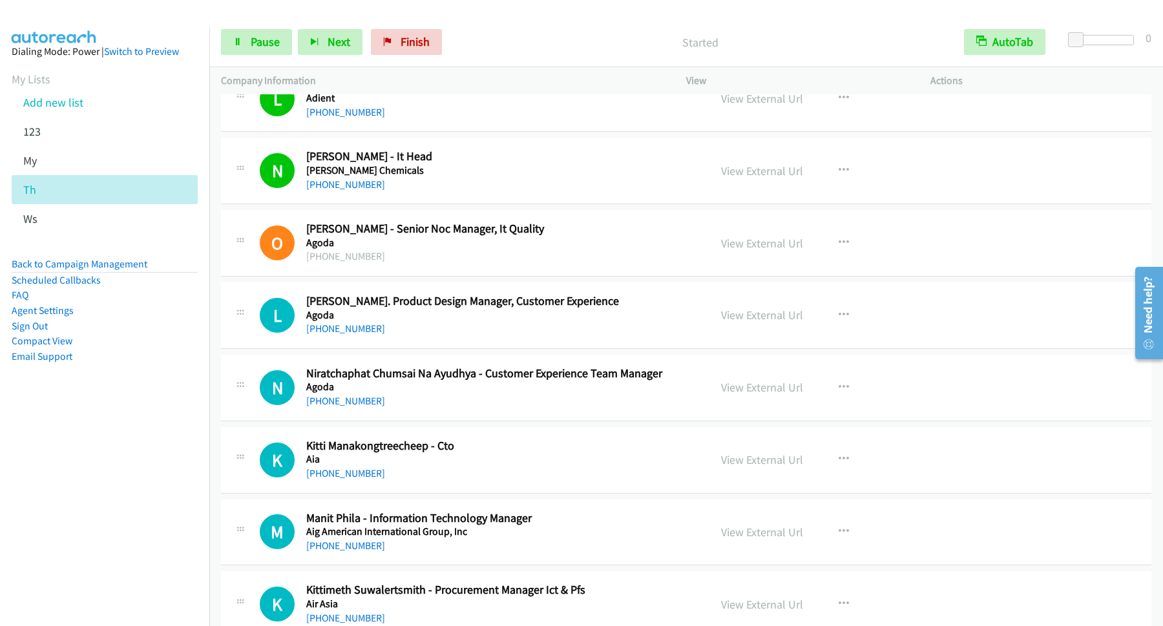
scroll to position [698, 0]
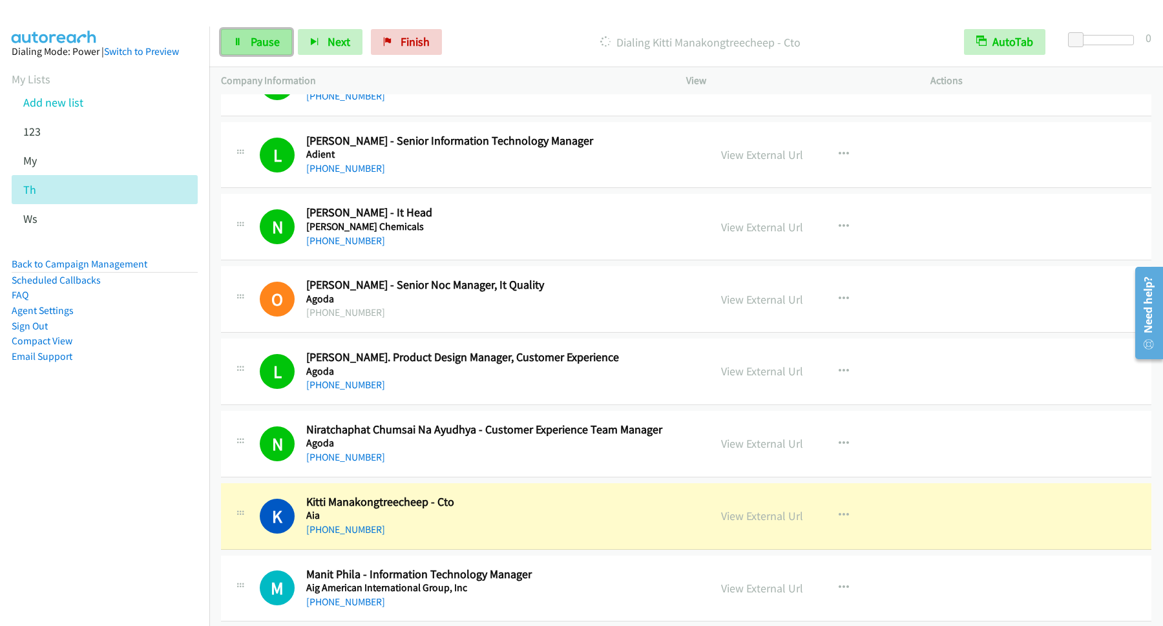
click at [271, 44] on span "Pause" at bounding box center [265, 41] width 29 height 15
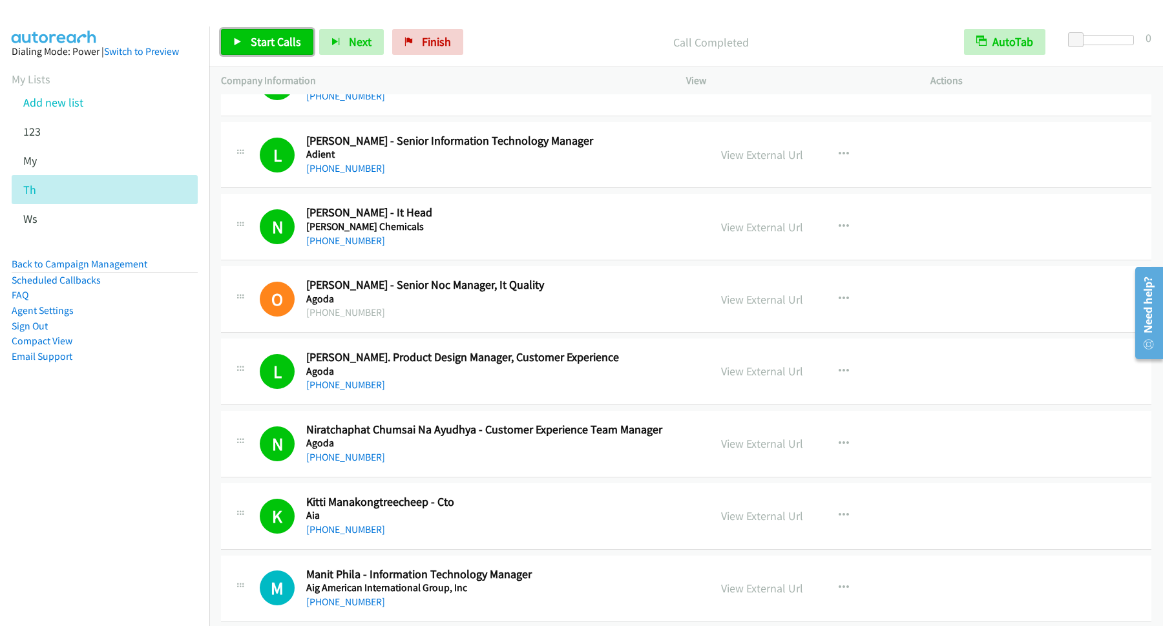
click at [281, 47] on span "Start Calls" at bounding box center [276, 41] width 50 height 15
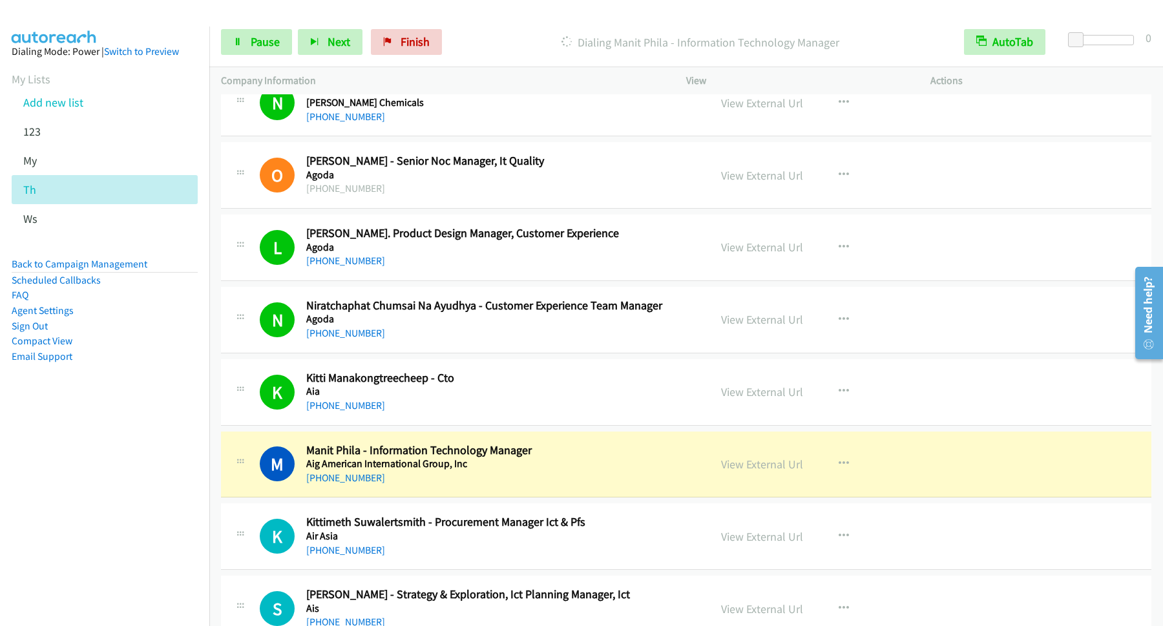
scroll to position [873, 0]
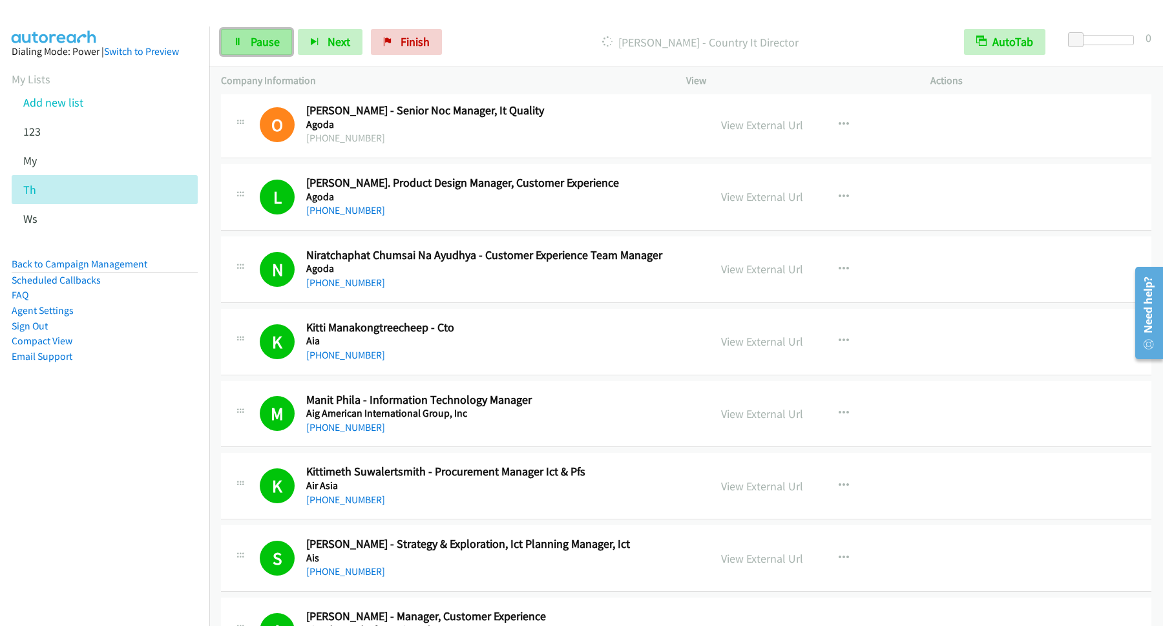
click at [246, 29] on link "Pause" at bounding box center [256, 42] width 71 height 26
click at [293, 48] on span "Start Calls" at bounding box center [276, 41] width 50 height 15
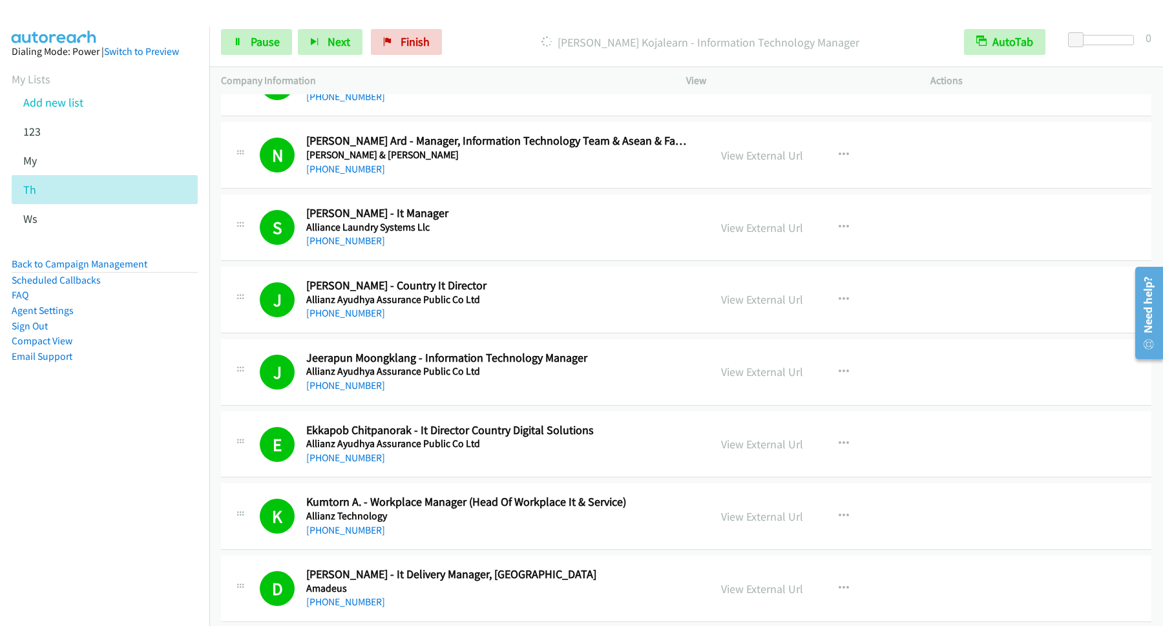
scroll to position [1745, 0]
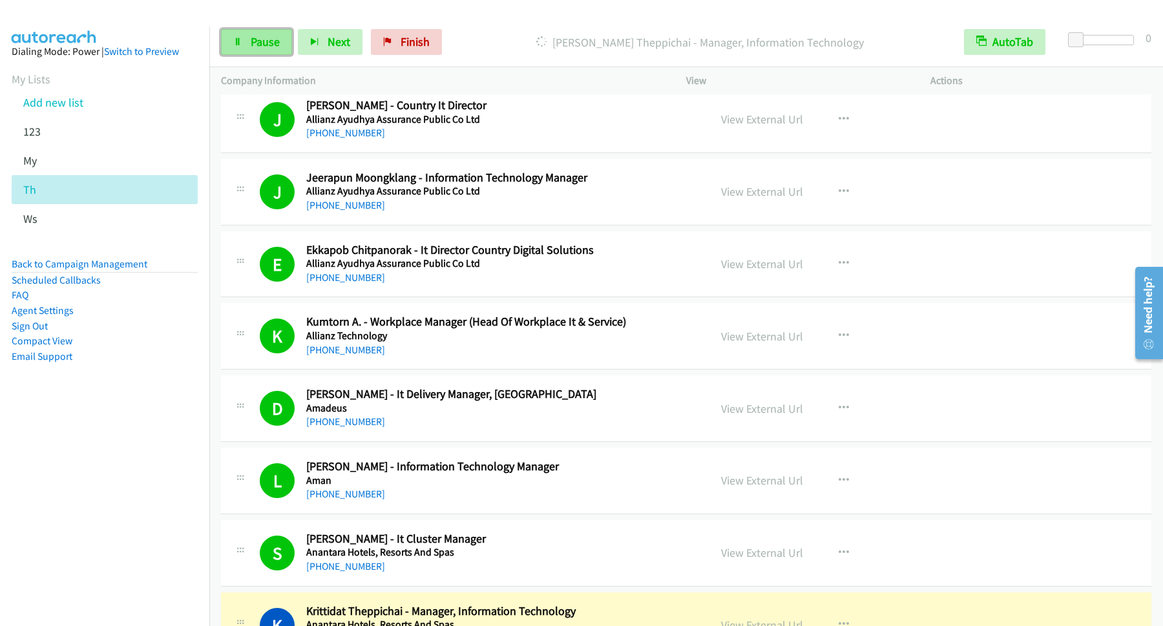
click at [271, 39] on span "Pause" at bounding box center [265, 41] width 29 height 15
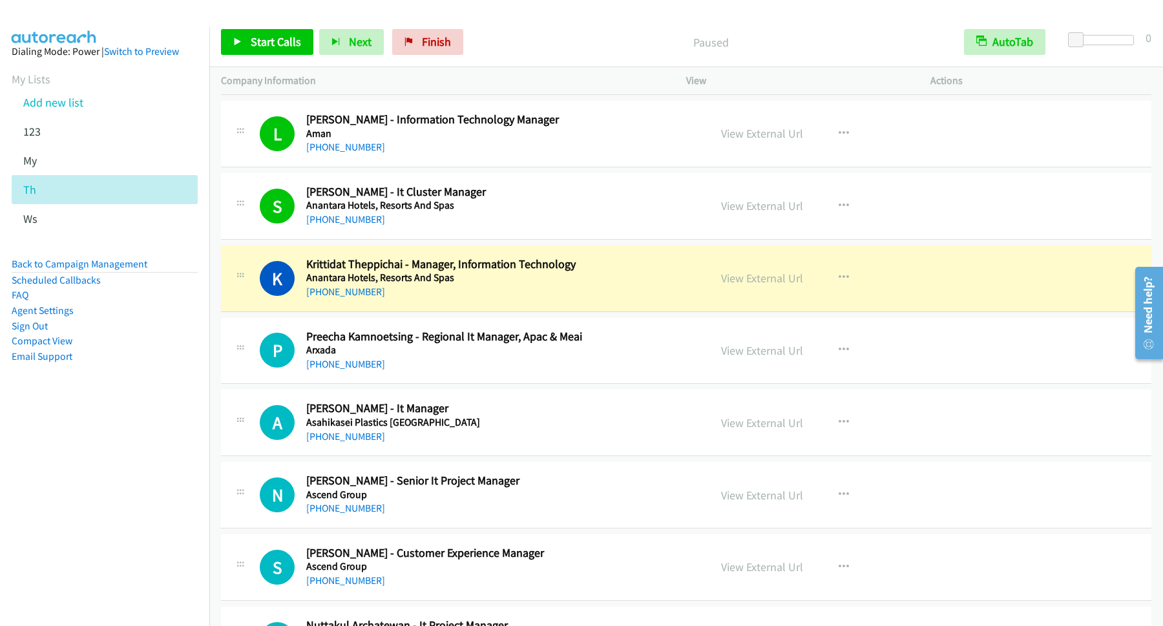
scroll to position [2094, 0]
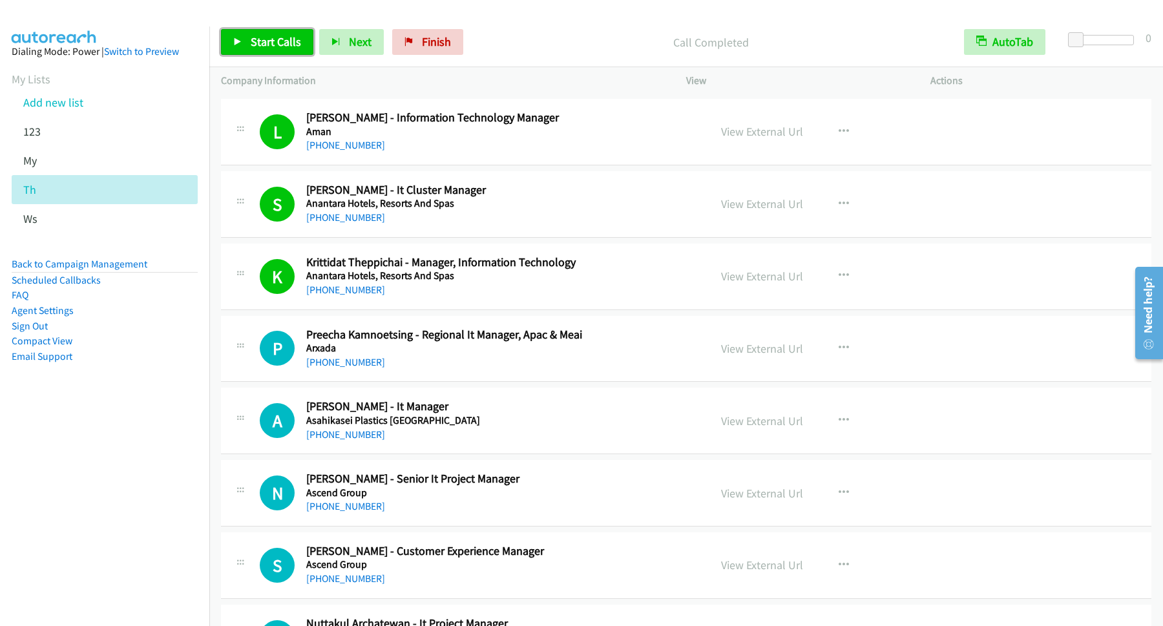
click at [282, 42] on span "Start Calls" at bounding box center [276, 41] width 50 height 15
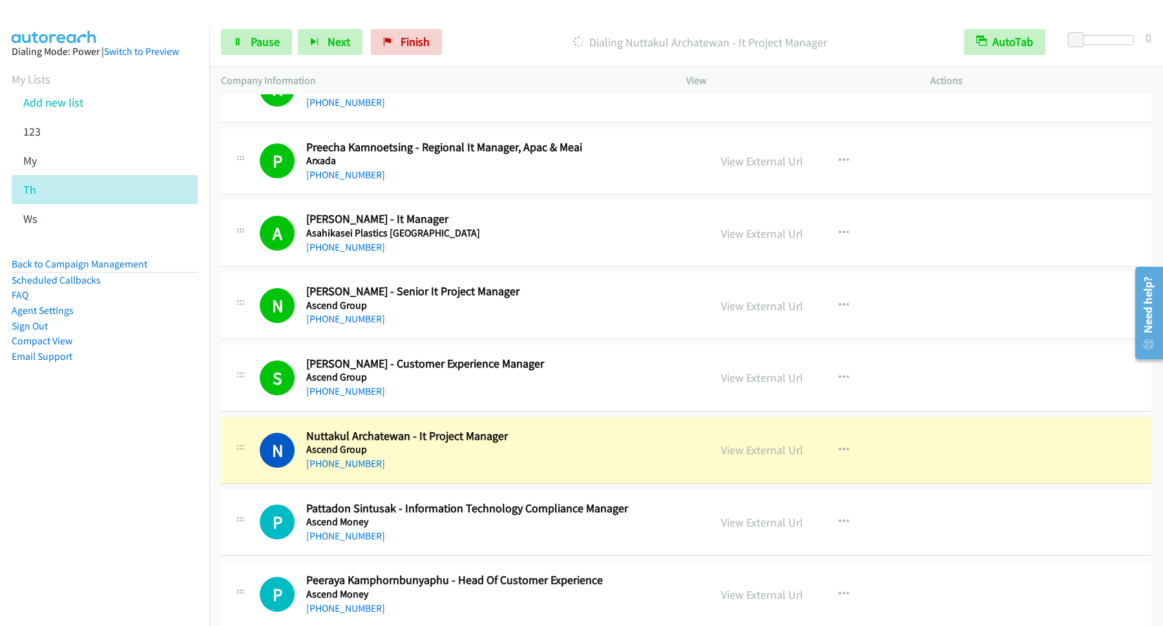
scroll to position [2443, 0]
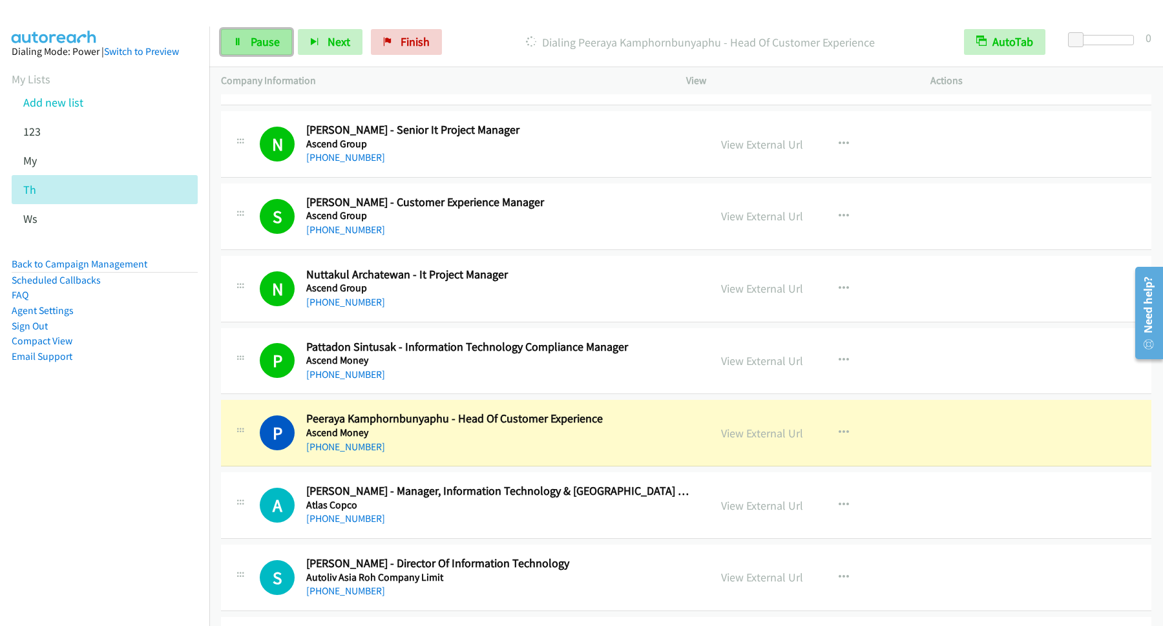
click at [257, 50] on link "Pause" at bounding box center [256, 42] width 71 height 26
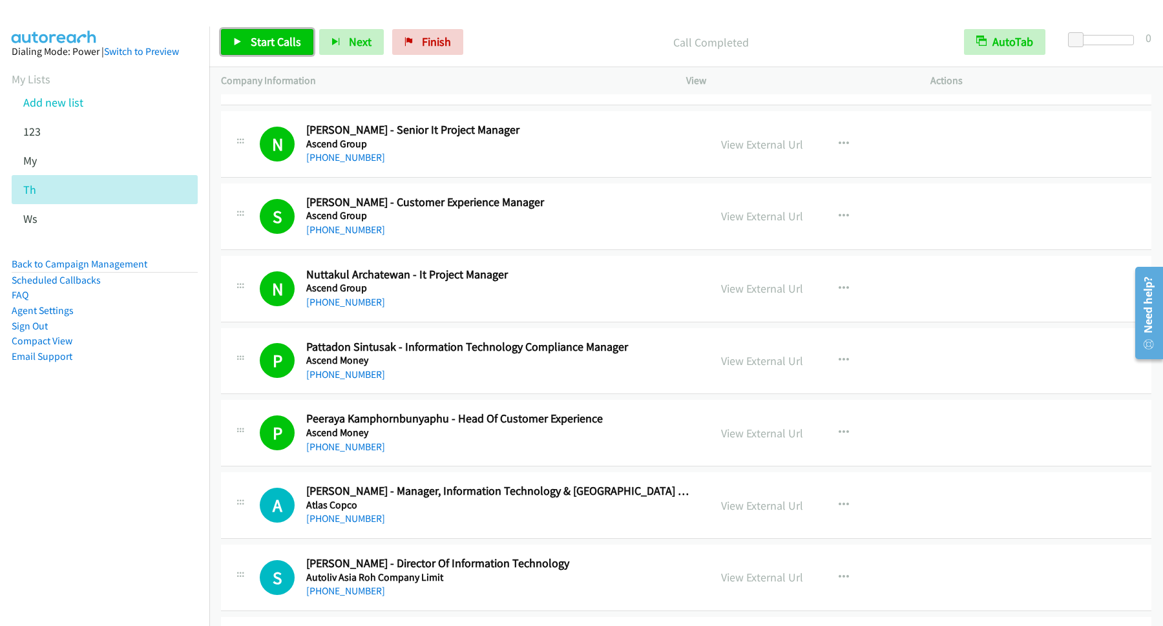
click at [301, 48] on span "Start Calls" at bounding box center [276, 41] width 50 height 15
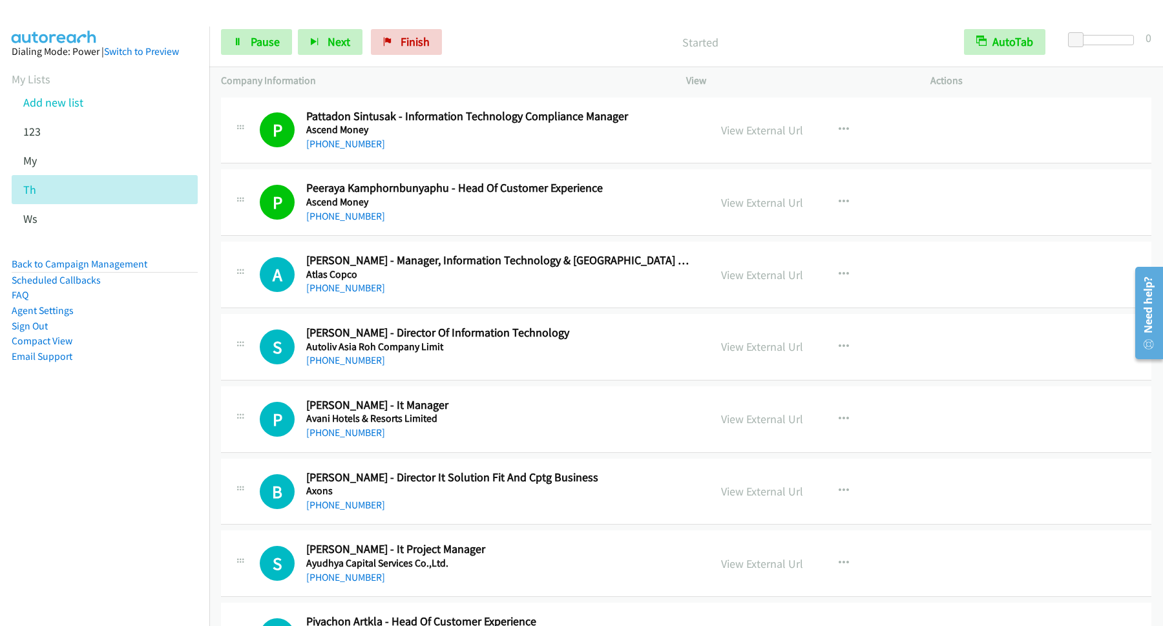
scroll to position [2618, 0]
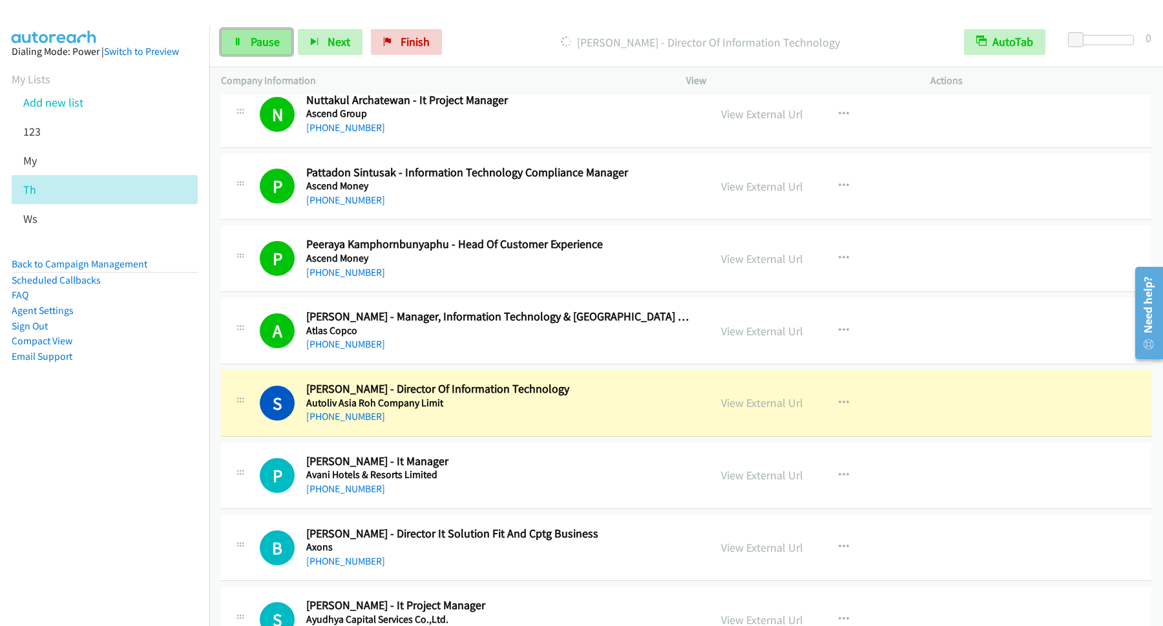
click at [253, 32] on link "Pause" at bounding box center [256, 42] width 71 height 26
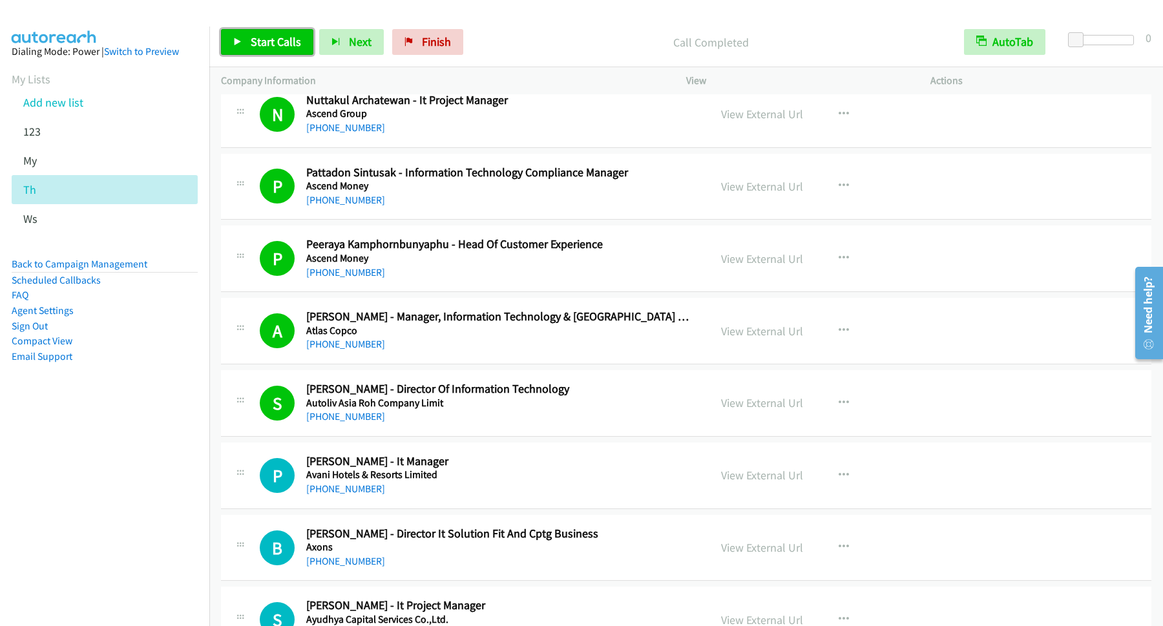
click at [290, 36] on span "Start Calls" at bounding box center [276, 41] width 50 height 15
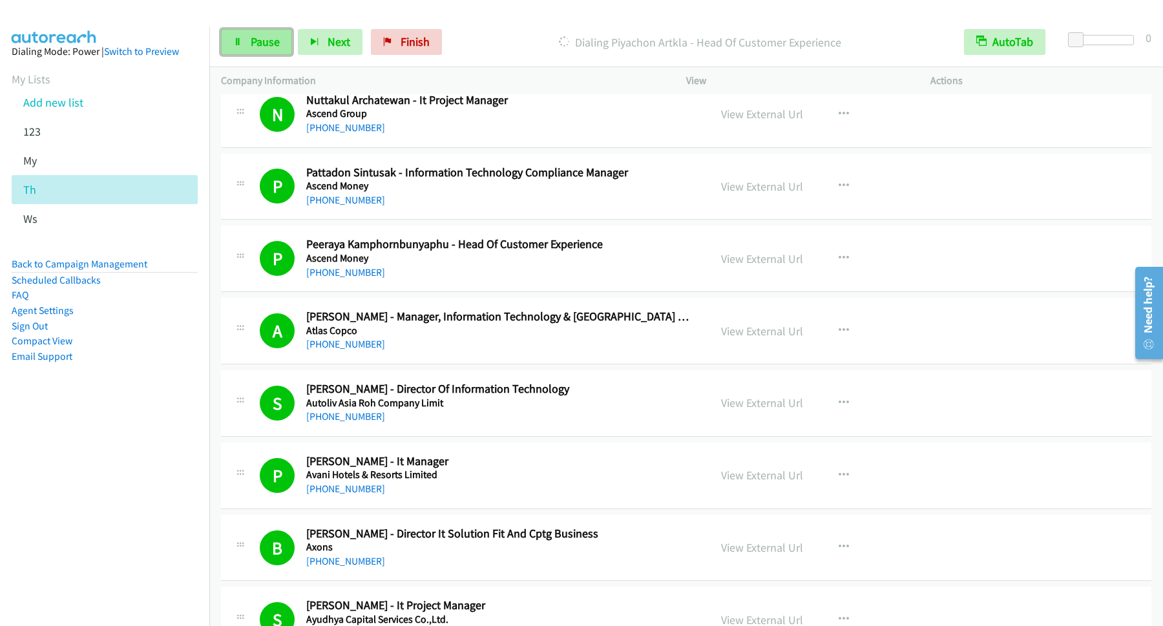
click at [262, 45] on span "Pause" at bounding box center [265, 41] width 29 height 15
click at [271, 48] on span "Start Calls" at bounding box center [276, 41] width 50 height 15
click at [258, 47] on span "Pause" at bounding box center [265, 41] width 29 height 15
click at [293, 47] on span "Start Calls" at bounding box center [276, 41] width 50 height 15
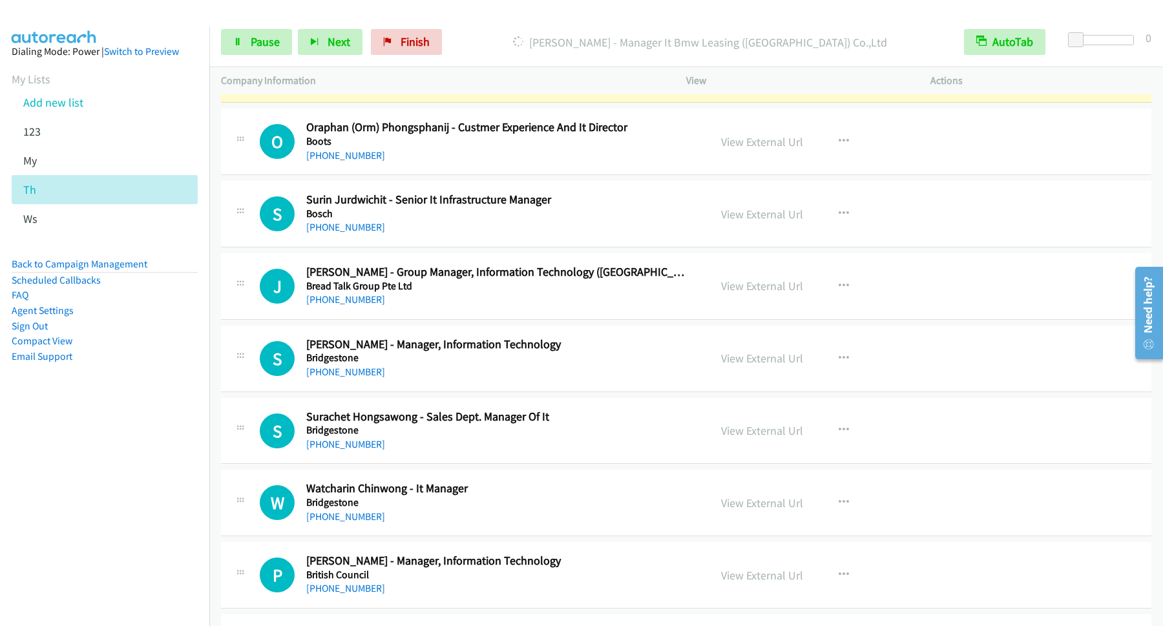
scroll to position [3839, 0]
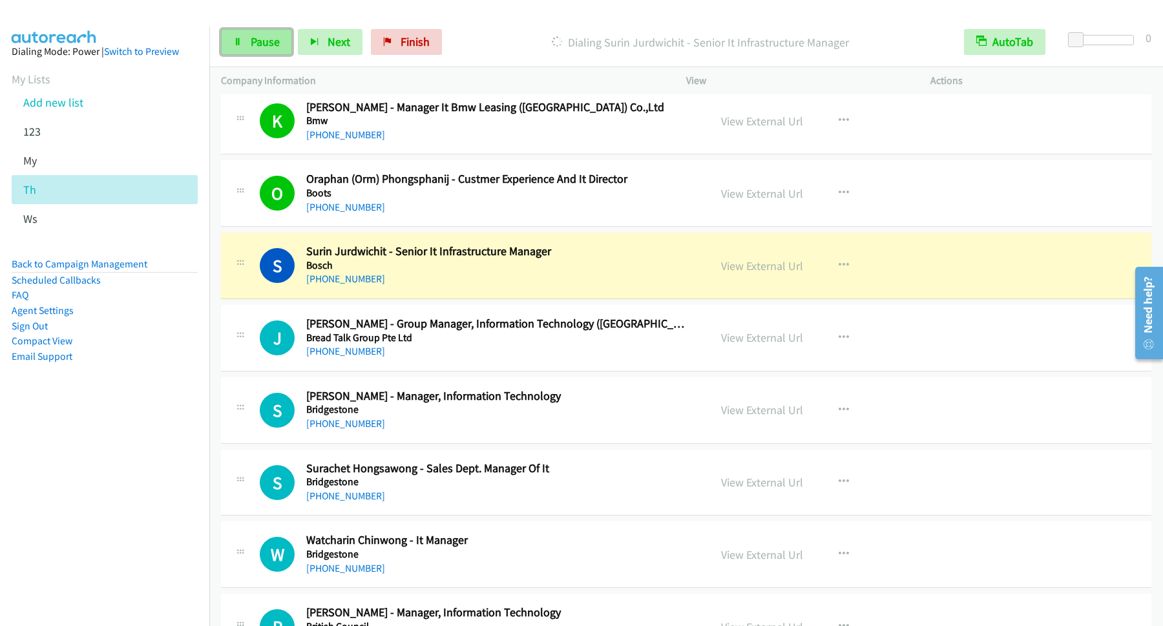
click at [267, 48] on span "Pause" at bounding box center [265, 41] width 29 height 15
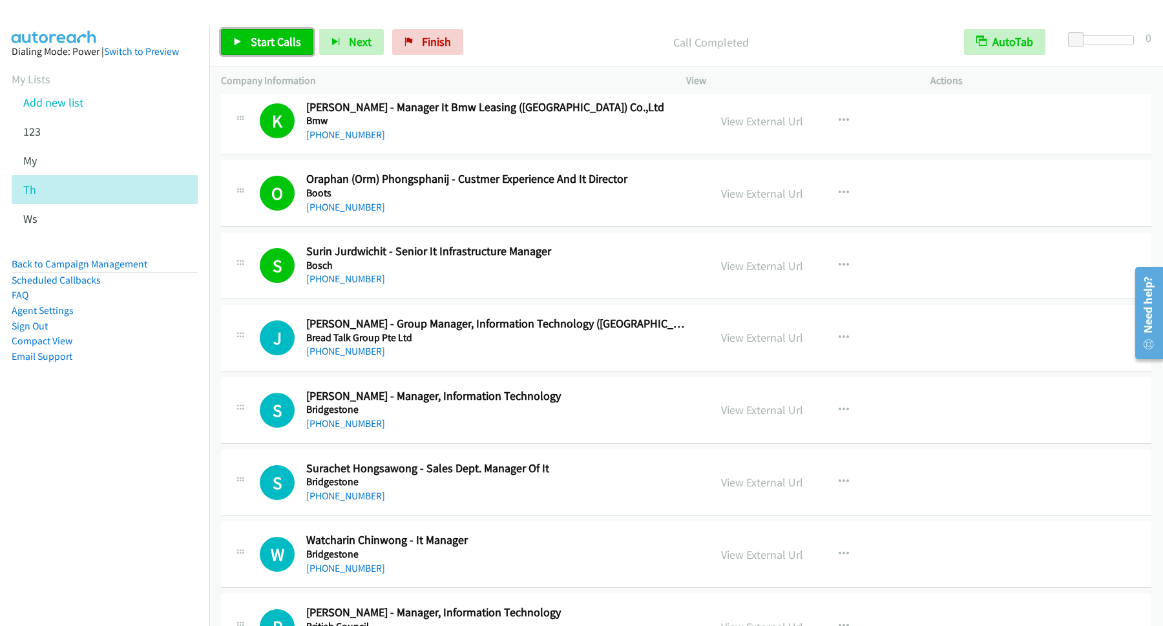
click at [280, 36] on span "Start Calls" at bounding box center [276, 41] width 50 height 15
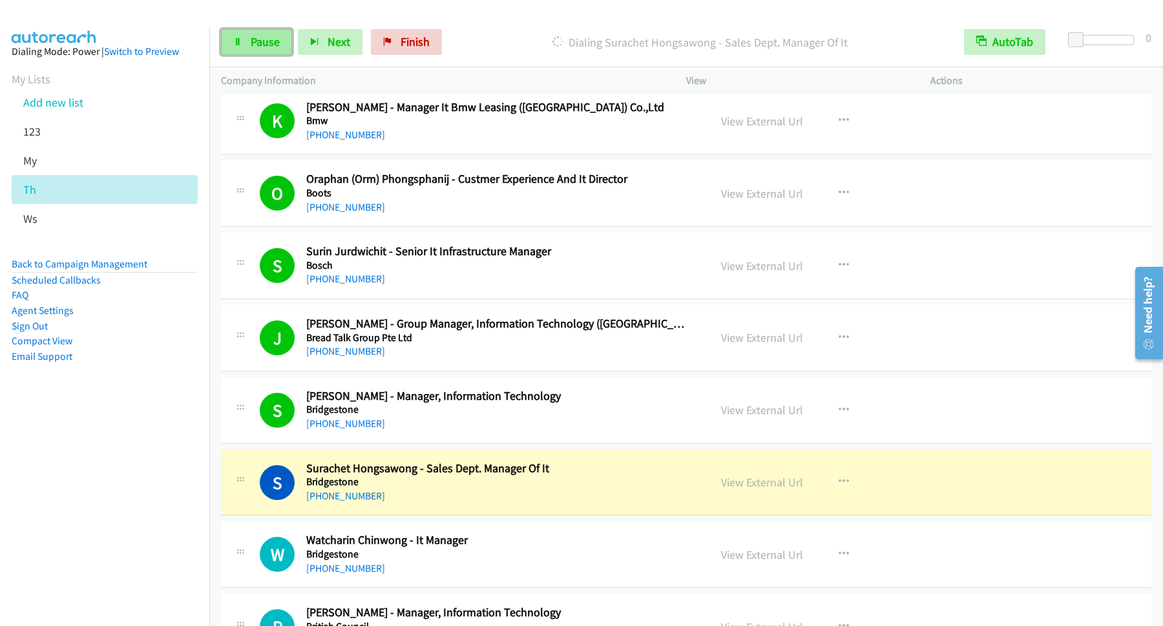
click at [259, 44] on span "Pause" at bounding box center [265, 41] width 29 height 15
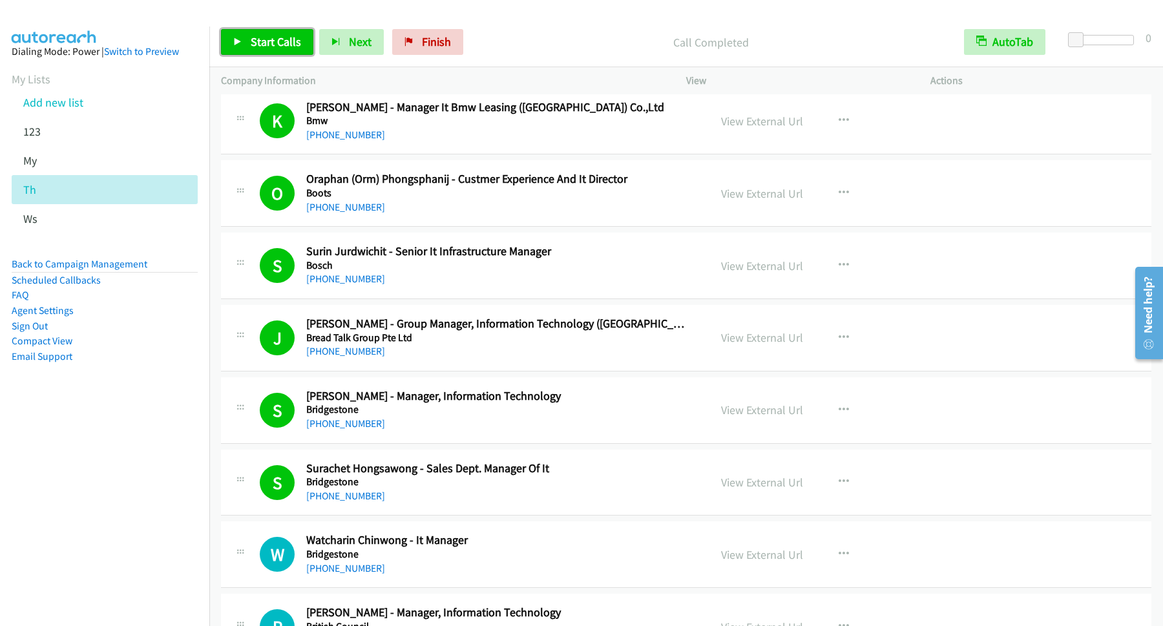
click at [283, 42] on span "Start Calls" at bounding box center [276, 41] width 50 height 15
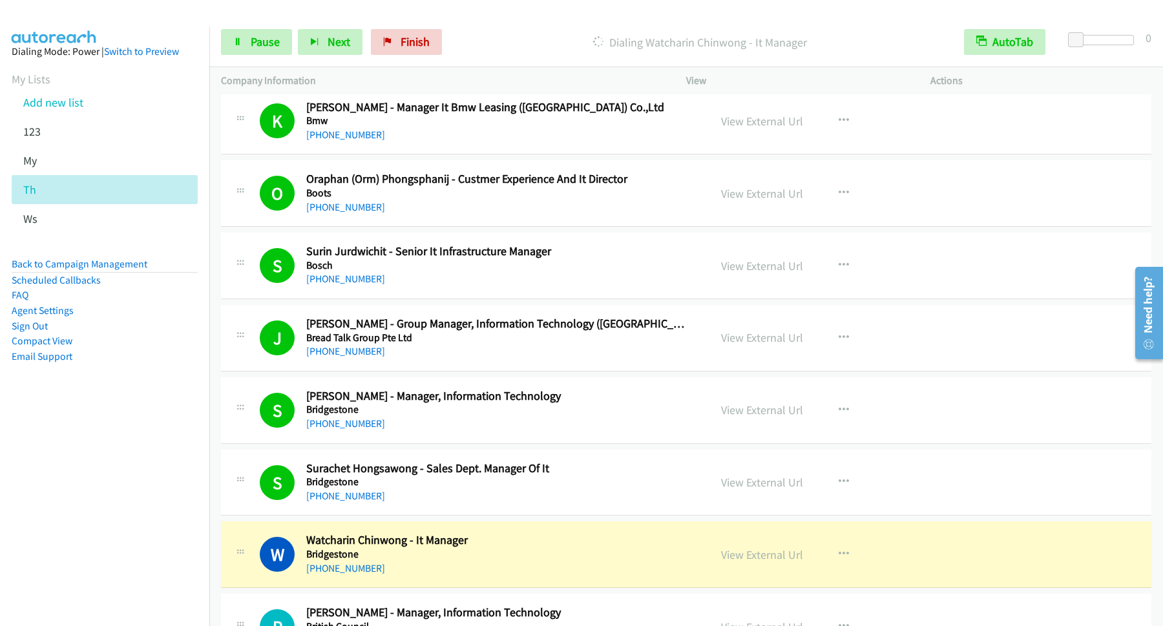
click at [759, 356] on div "J Callback Scheduled [PERSON_NAME] - Group Manager, Information Technology ([GE…" at bounding box center [686, 338] width 931 height 67
click at [259, 46] on span "Pause" at bounding box center [265, 41] width 29 height 15
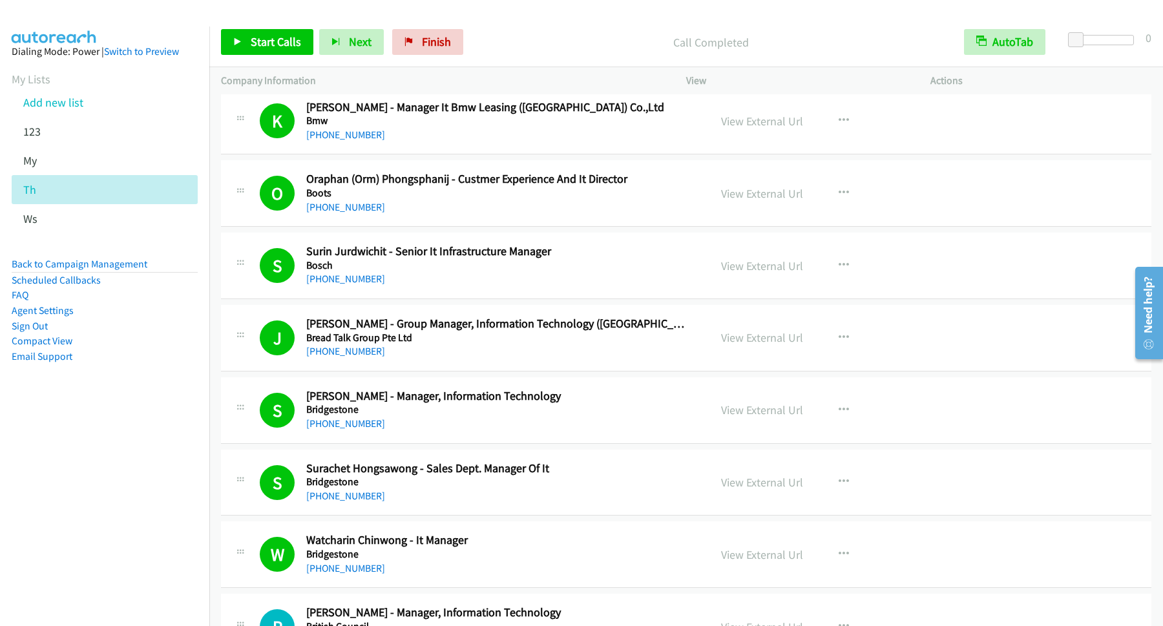
click at [271, 25] on div "Start Calls Pause Next Finish Call Completed AutoTab AutoTab 0" at bounding box center [686, 42] width 954 height 50
click at [284, 51] on link "Start Calls" at bounding box center [267, 42] width 92 height 26
click at [255, 52] on link "Pause" at bounding box center [256, 42] width 71 height 26
click at [268, 48] on span "Start Calls" at bounding box center [276, 41] width 50 height 15
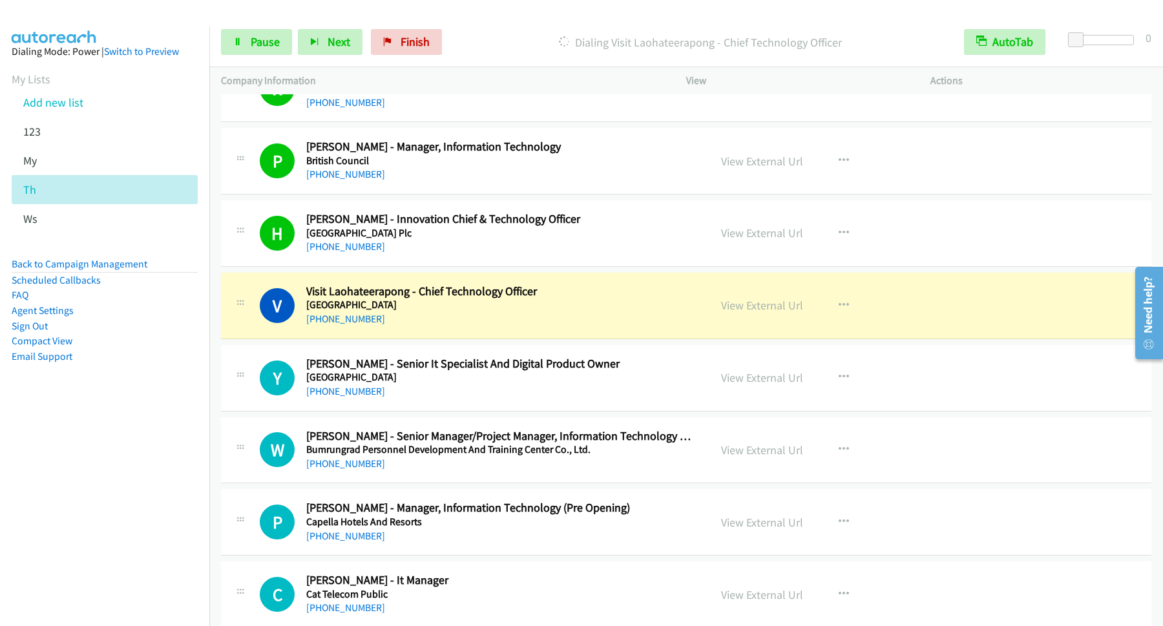
scroll to position [4363, 0]
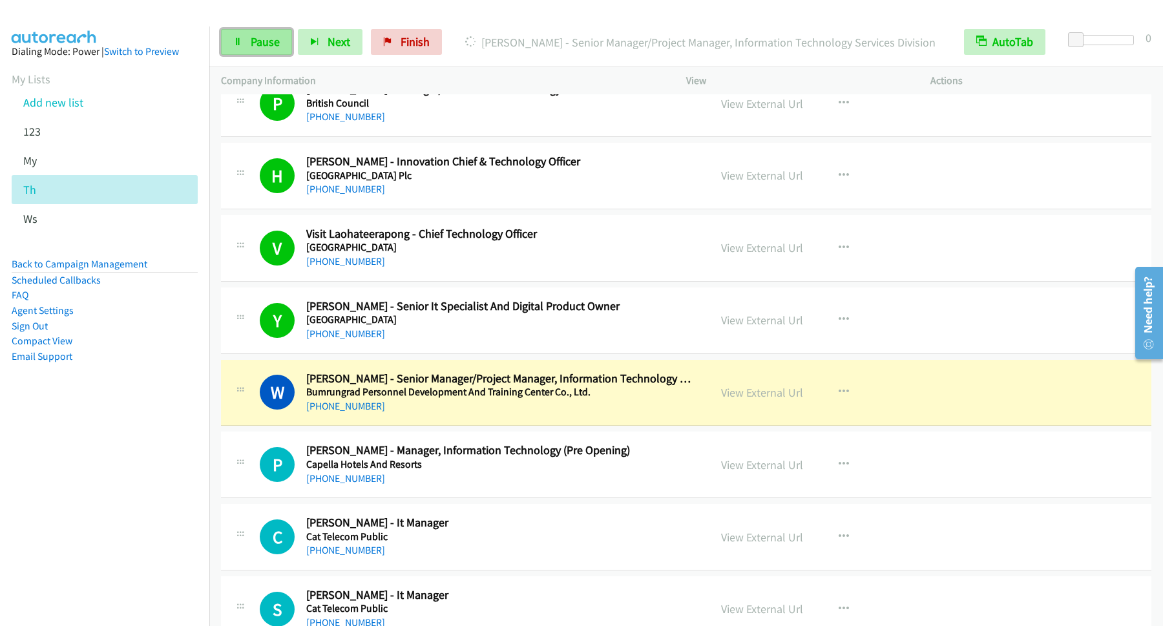
click at [260, 45] on span "Pause" at bounding box center [265, 41] width 29 height 15
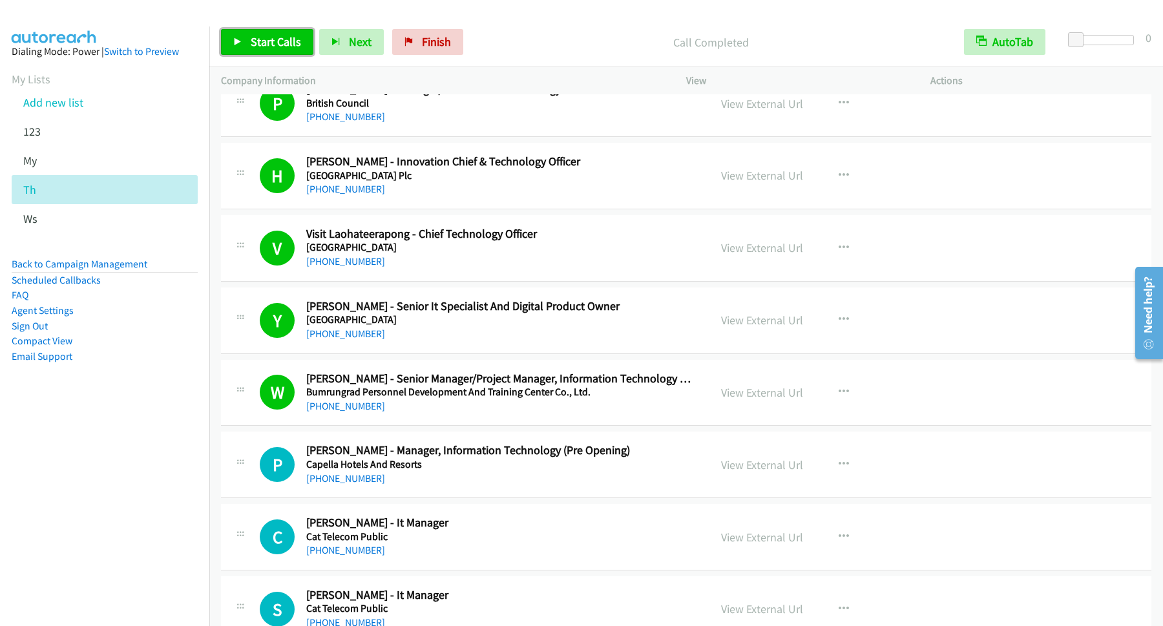
click at [280, 42] on span "Start Calls" at bounding box center [276, 41] width 50 height 15
click at [265, 42] on span "Pause" at bounding box center [265, 41] width 29 height 15
click at [281, 48] on span "Start Calls" at bounding box center [276, 41] width 50 height 15
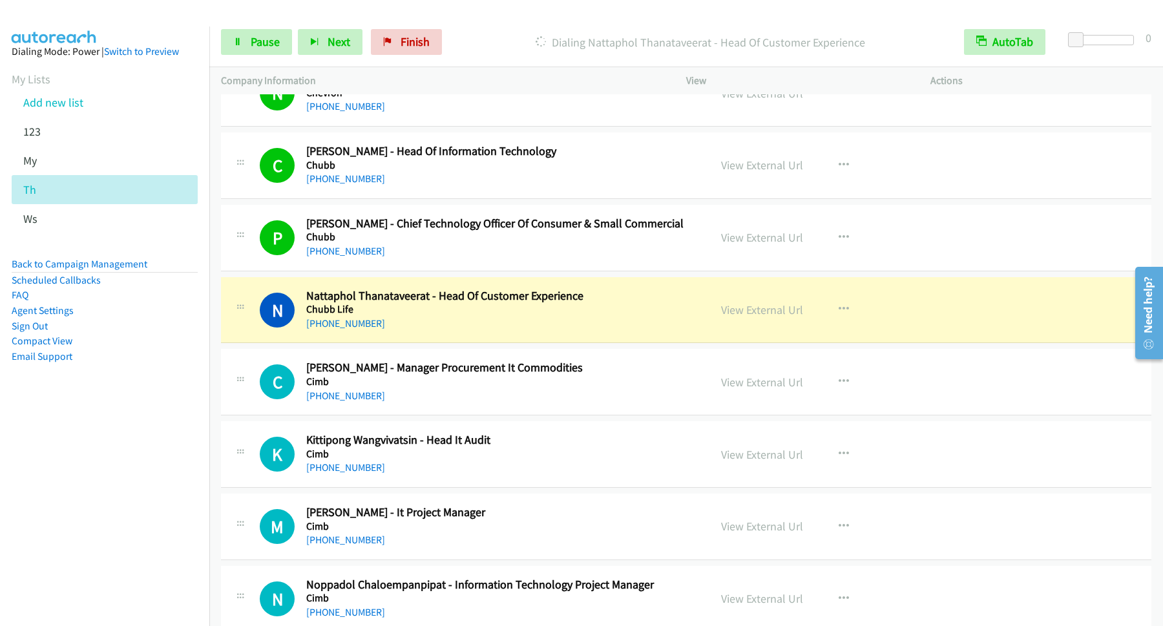
scroll to position [5235, 0]
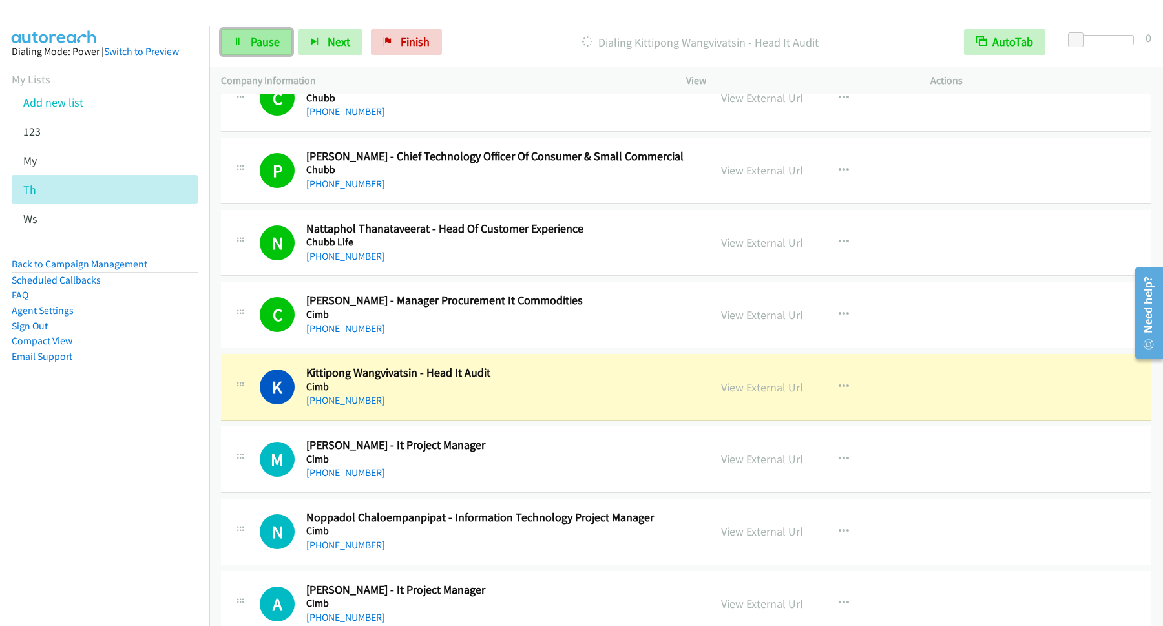
click at [262, 37] on span "Pause" at bounding box center [265, 41] width 29 height 15
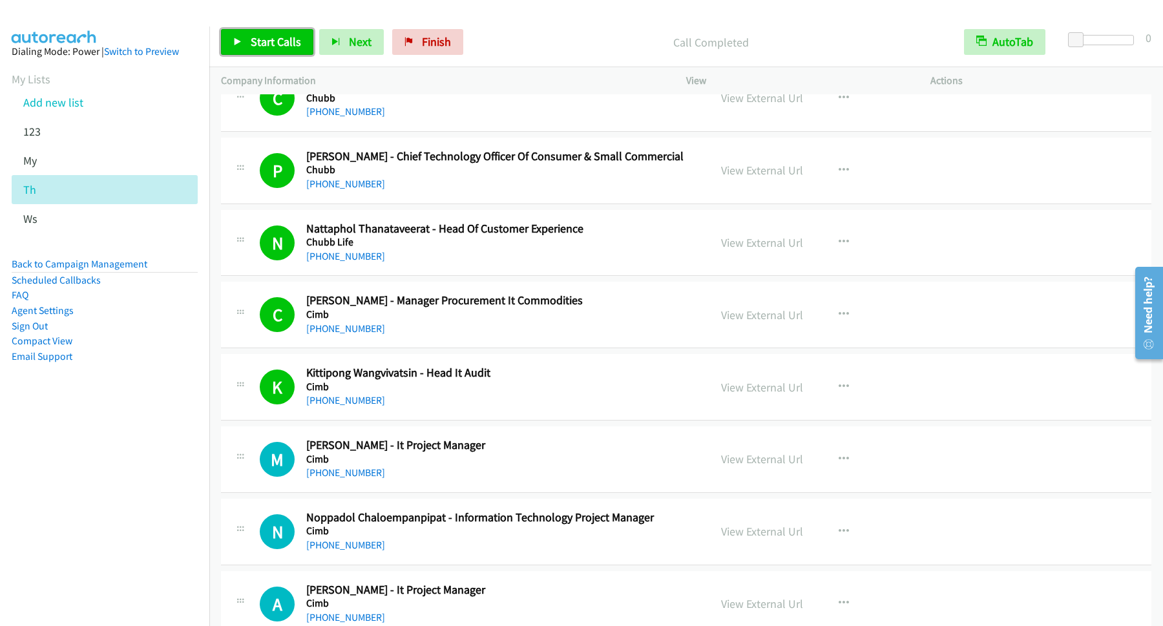
click at [301, 44] on span "Start Calls" at bounding box center [276, 41] width 50 height 15
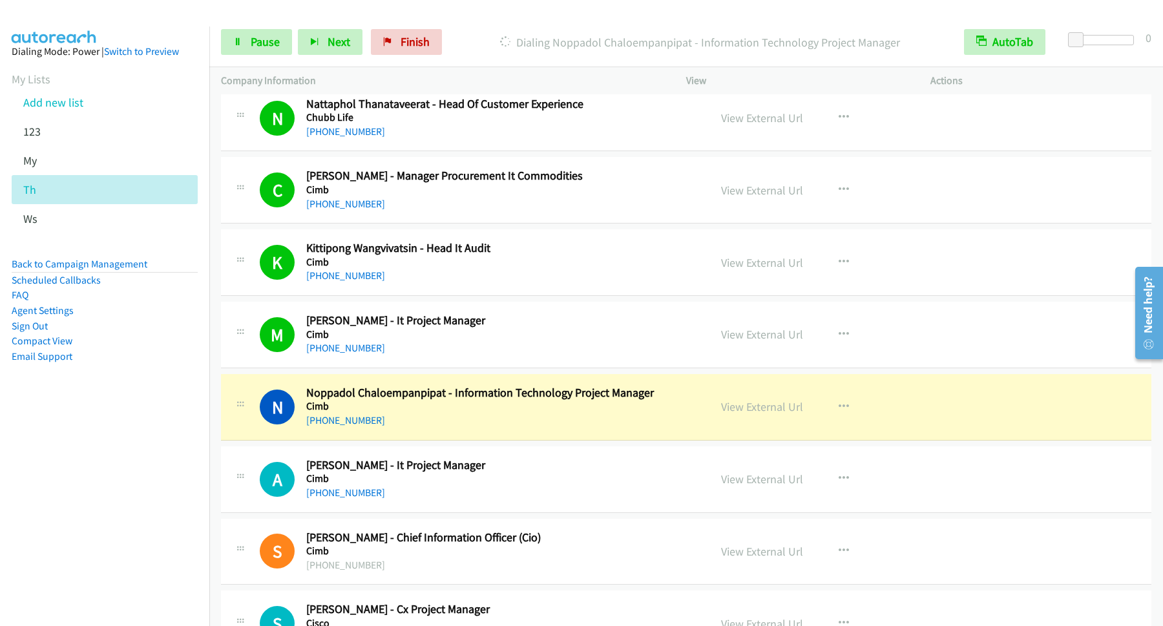
scroll to position [5410, 0]
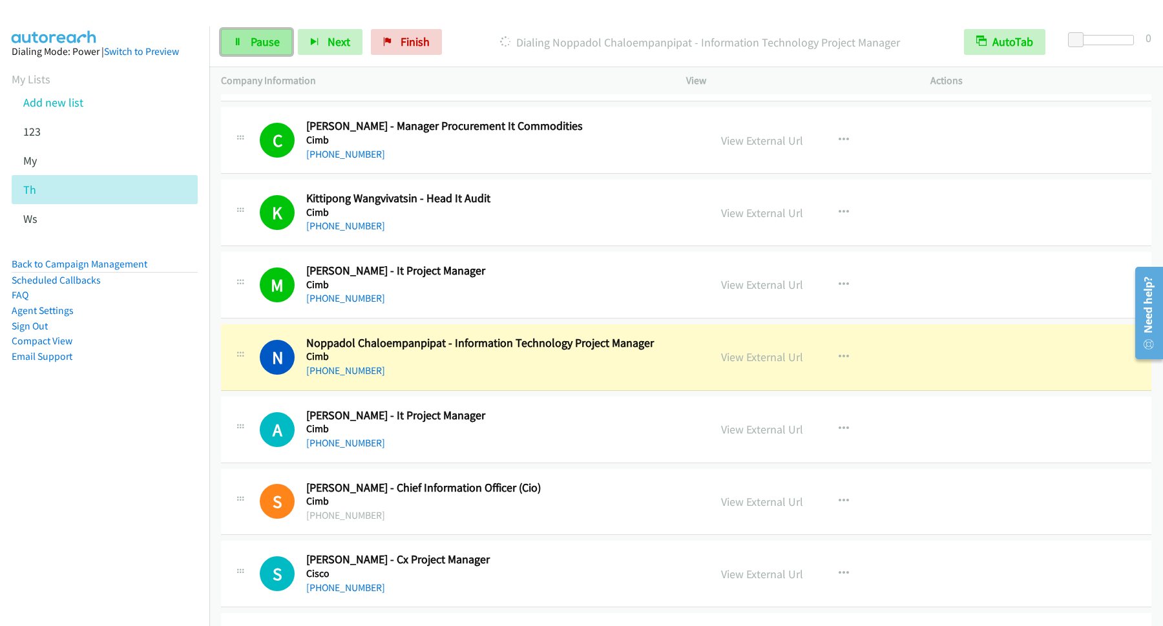
click at [258, 36] on span "Pause" at bounding box center [265, 41] width 29 height 15
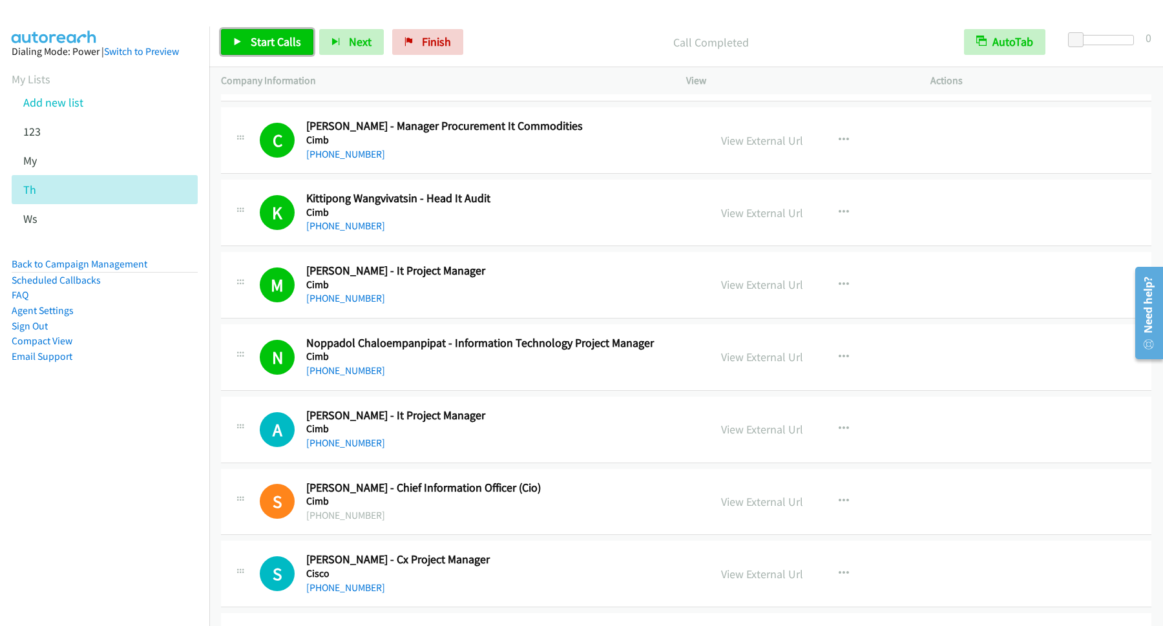
click at [279, 41] on span "Start Calls" at bounding box center [276, 41] width 50 height 15
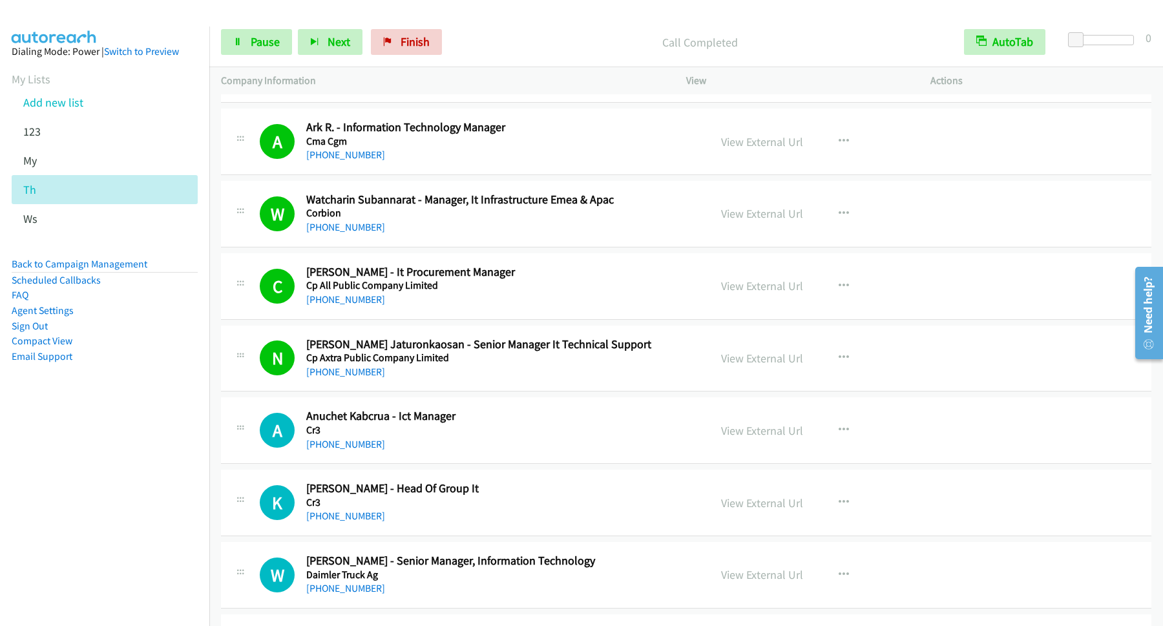
scroll to position [6108, 0]
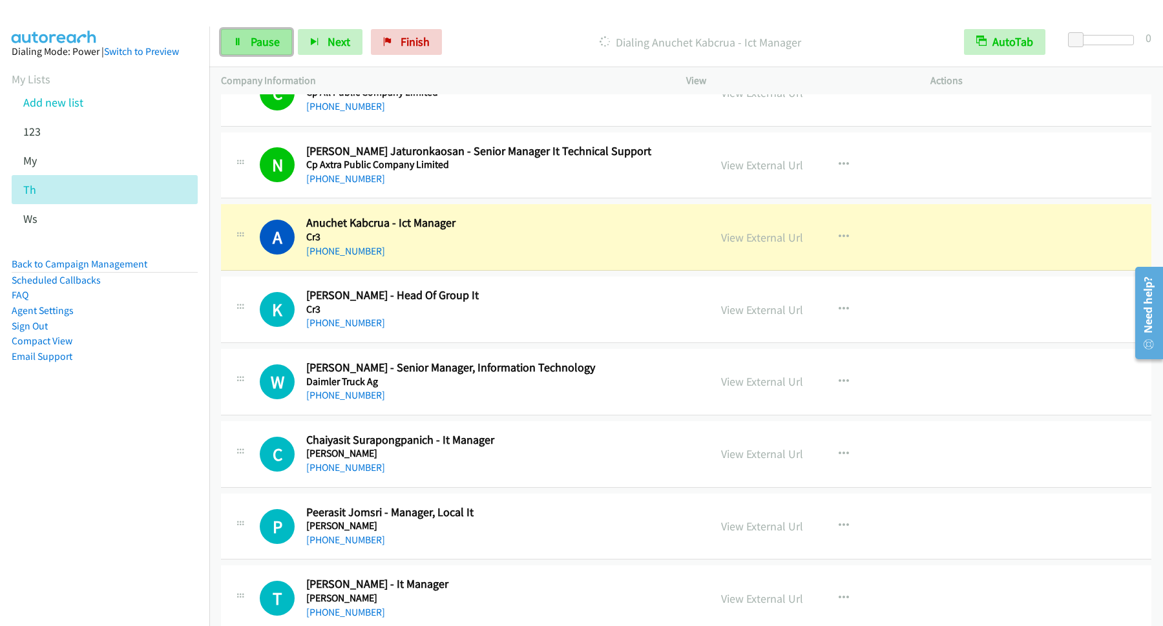
click at [273, 49] on span "Pause" at bounding box center [265, 41] width 29 height 15
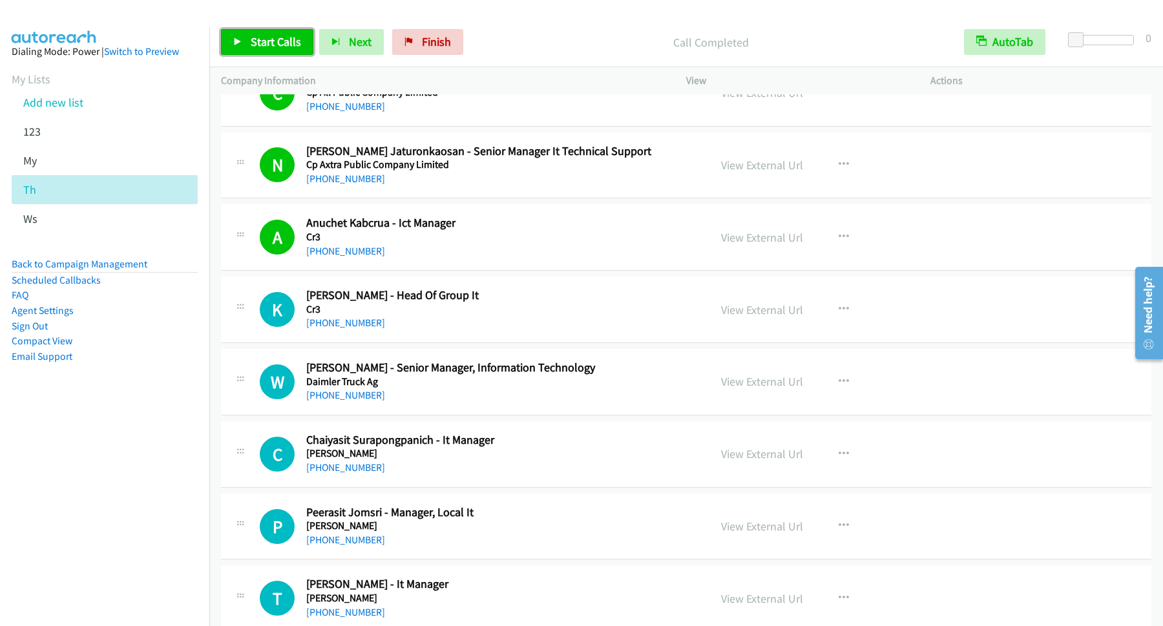
click at [268, 36] on span "Start Calls" at bounding box center [276, 41] width 50 height 15
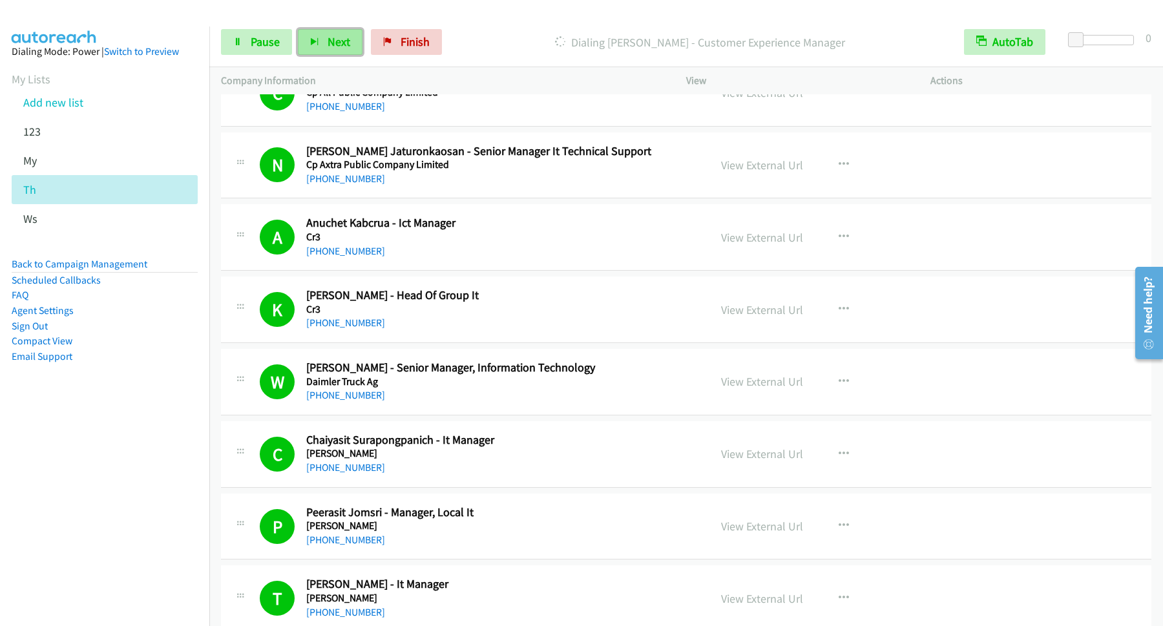
click at [313, 52] on button "Next" at bounding box center [330, 42] width 65 height 26
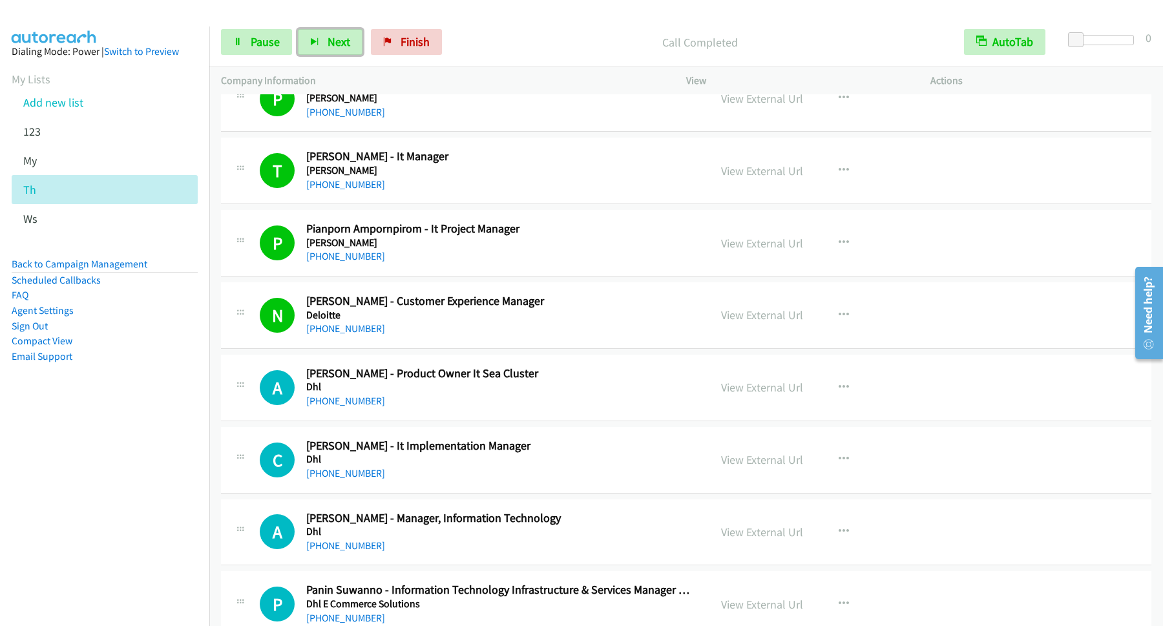
scroll to position [6631, 0]
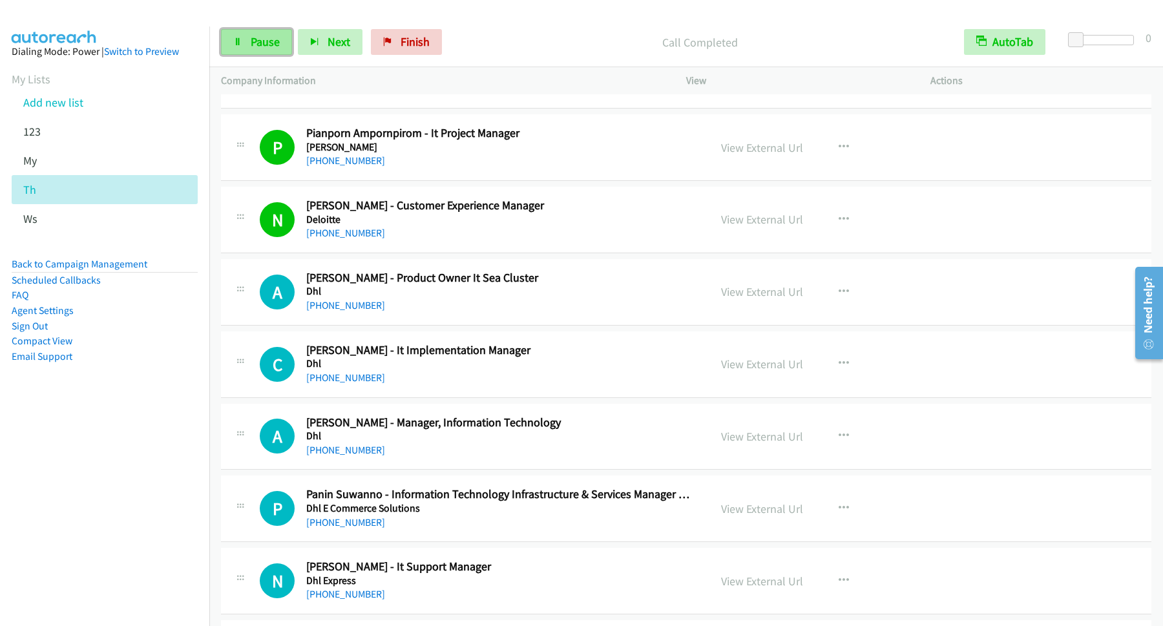
click at [265, 46] on span "Pause" at bounding box center [265, 41] width 29 height 15
click at [252, 41] on span "Start Calls" at bounding box center [276, 41] width 50 height 15
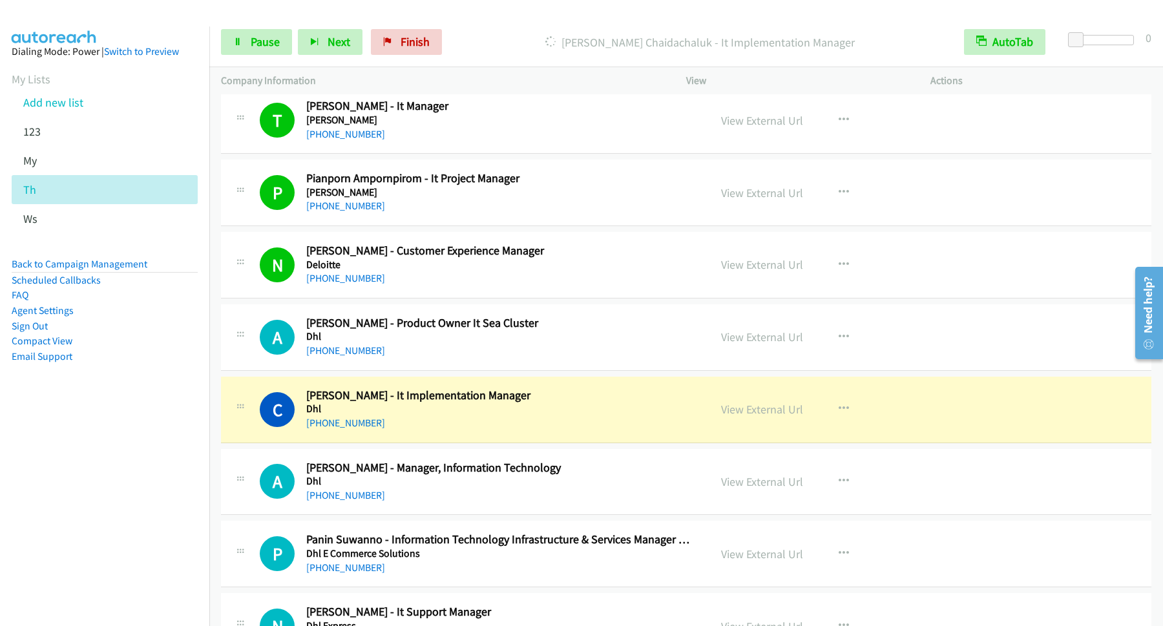
scroll to position [6806, 0]
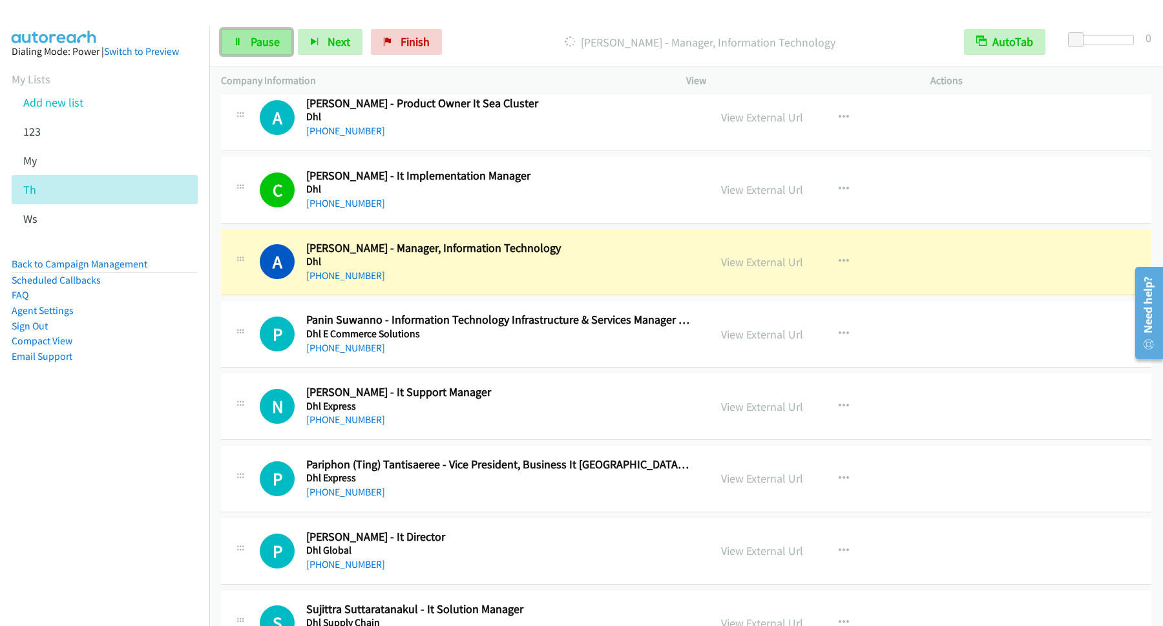
click at [249, 47] on link "Pause" at bounding box center [256, 42] width 71 height 26
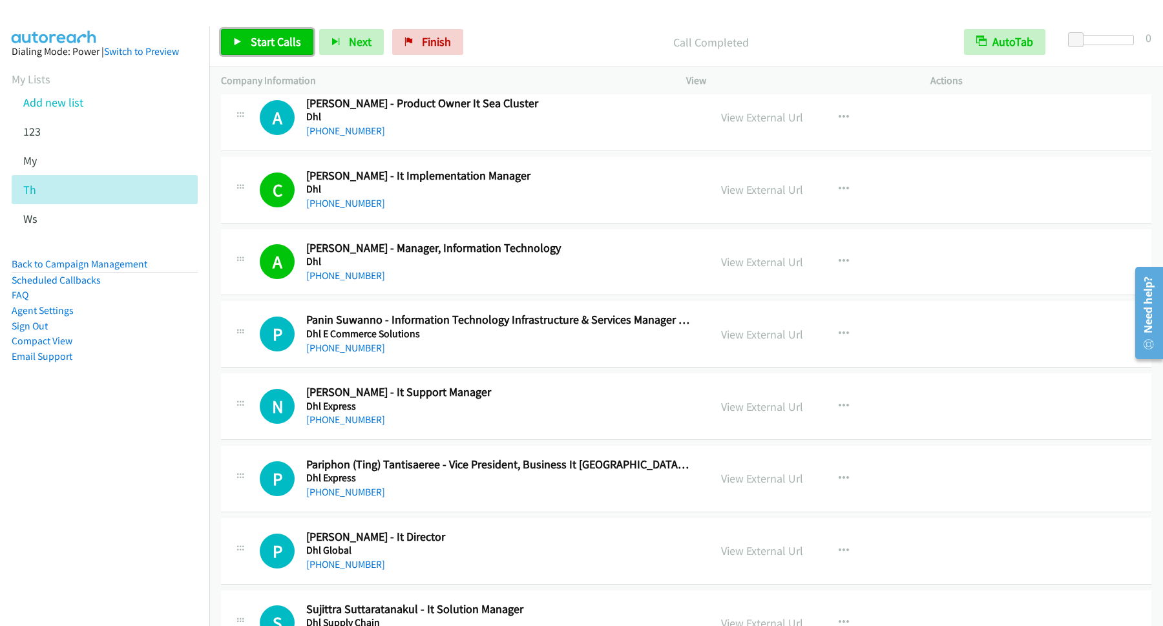
click at [291, 48] on span "Start Calls" at bounding box center [276, 41] width 50 height 15
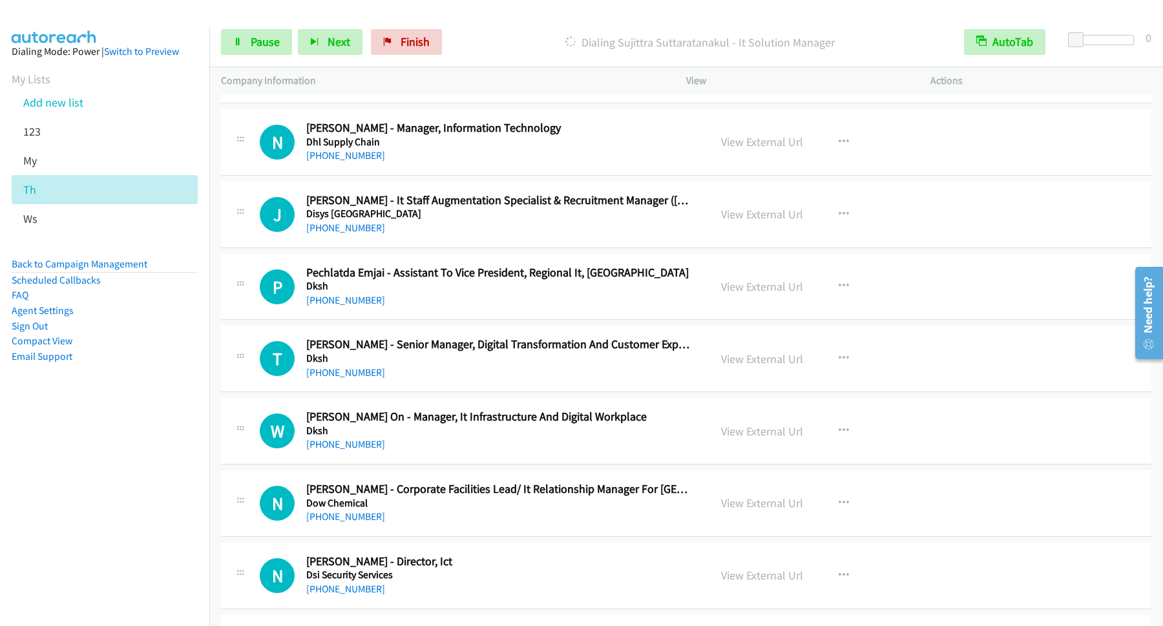
scroll to position [7155, 0]
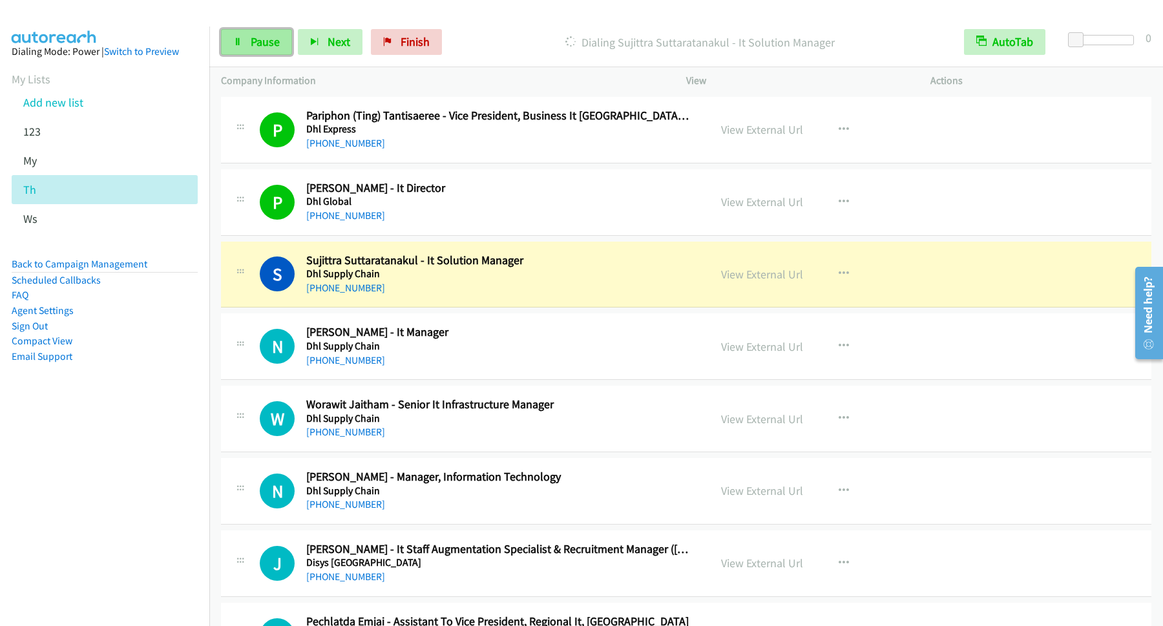
click at [264, 44] on span "Pause" at bounding box center [265, 41] width 29 height 15
